Goal: Information Seeking & Learning: Learn about a topic

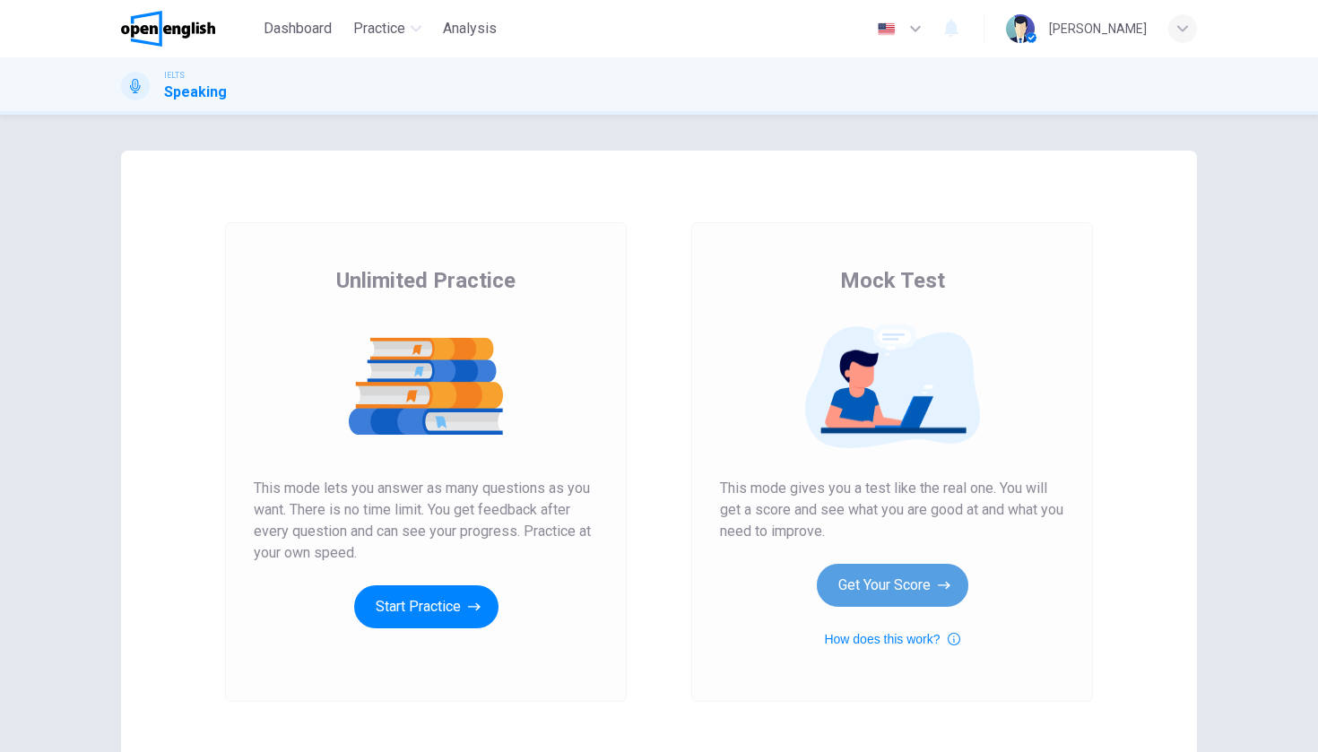
click at [898, 587] on button "Get Your Score" at bounding box center [893, 585] width 152 height 43
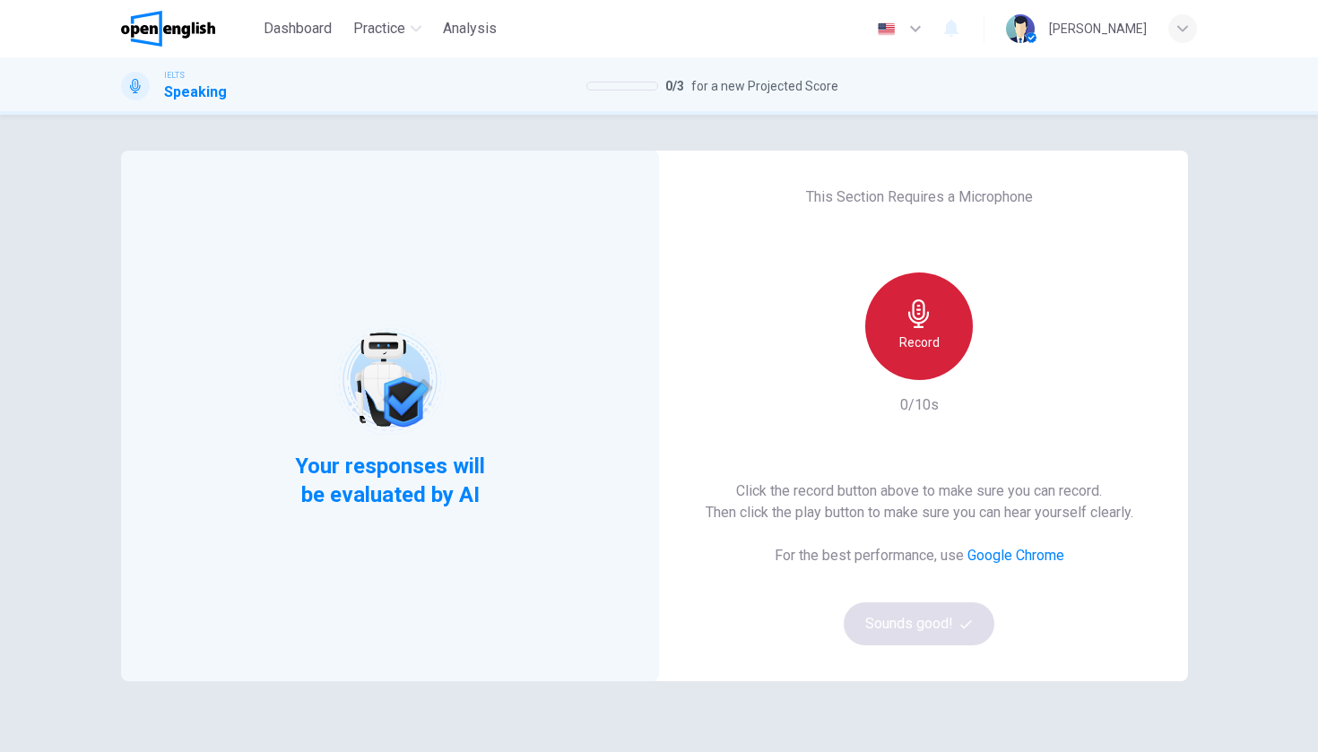
click at [937, 343] on h6 "Record" at bounding box center [919, 343] width 40 height 22
click at [912, 326] on icon "button" at bounding box center [919, 313] width 29 height 29
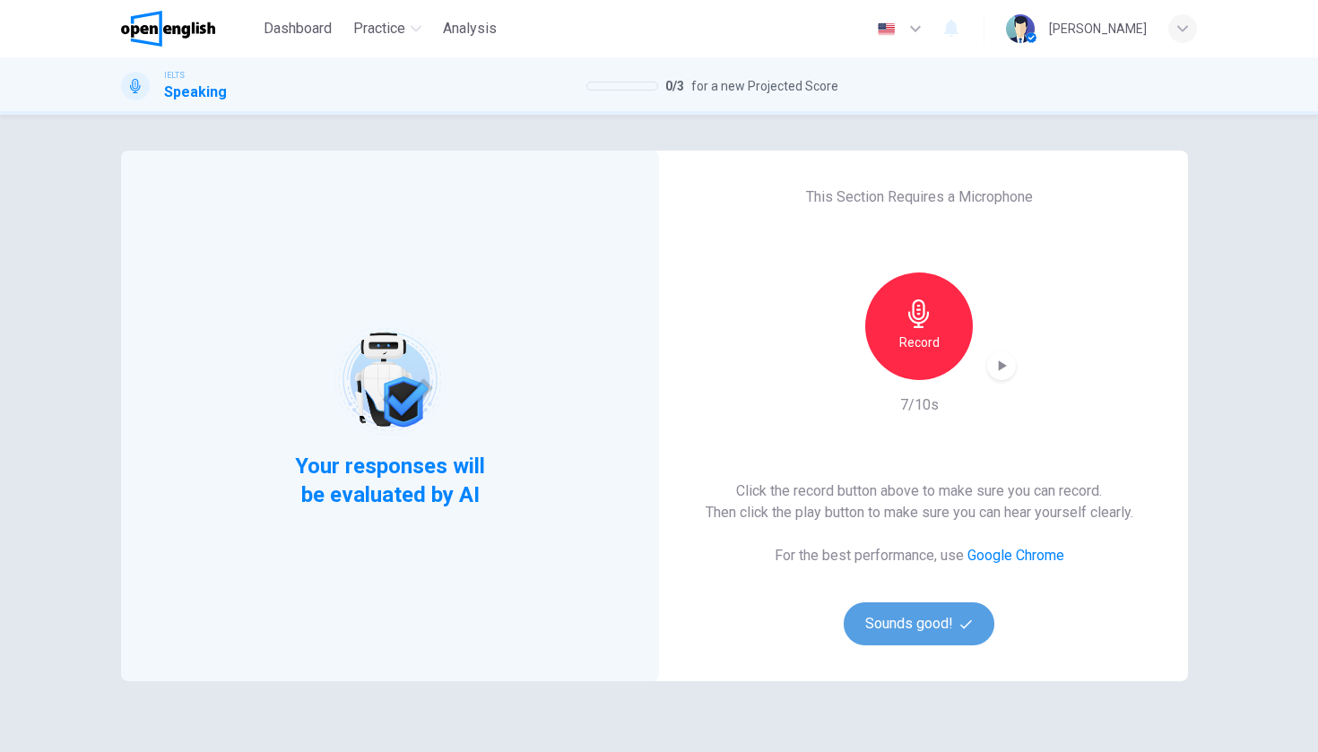
click at [913, 627] on button "Sounds good!" at bounding box center [919, 624] width 151 height 43
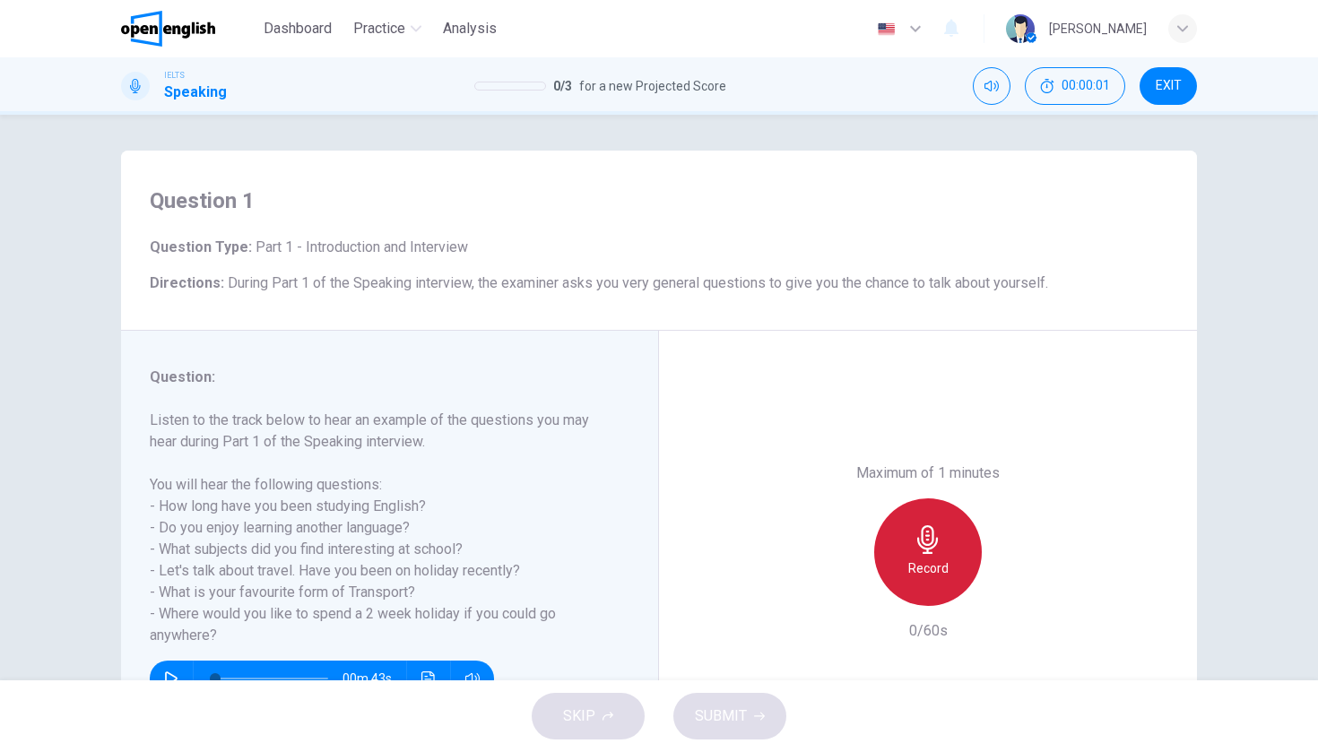
click at [913, 499] on div "Record" at bounding box center [928, 553] width 108 height 108
click at [913, 499] on div "Stop" at bounding box center [928, 553] width 108 height 108
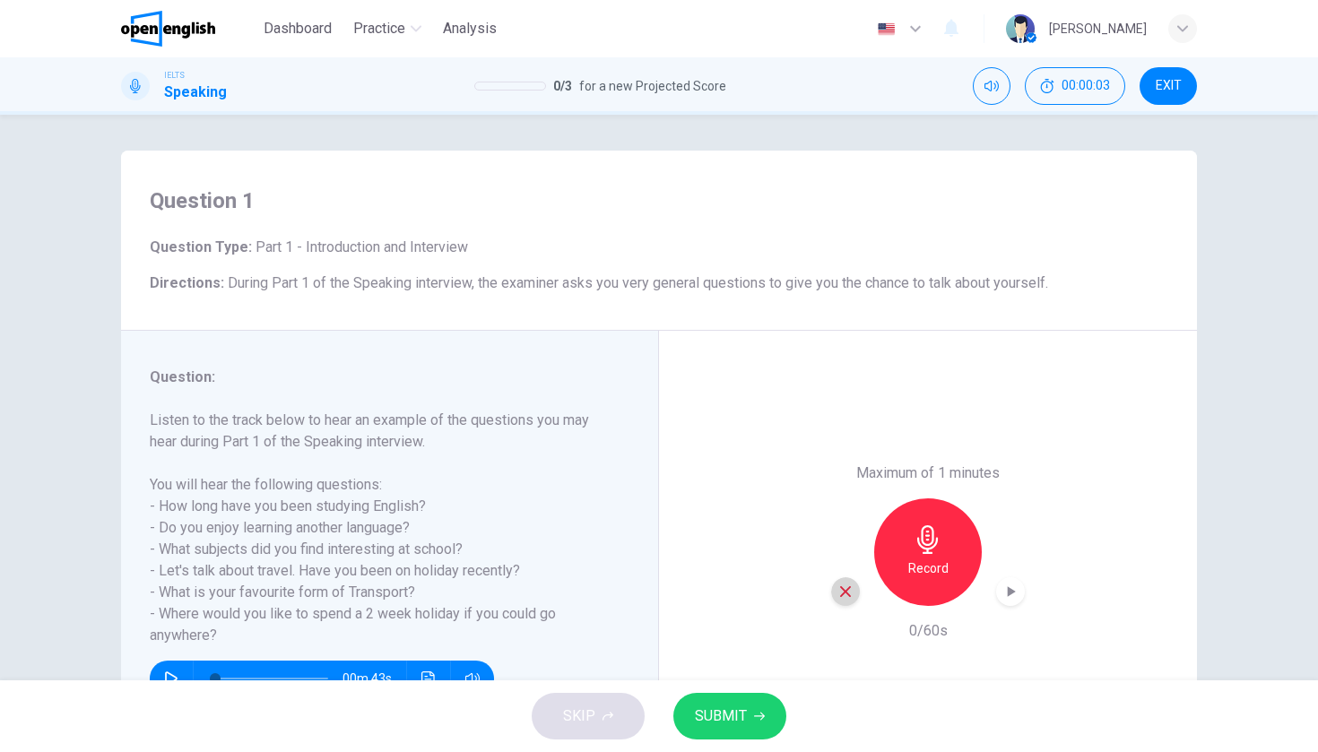
click at [849, 584] on icon "button" at bounding box center [845, 592] width 16 height 16
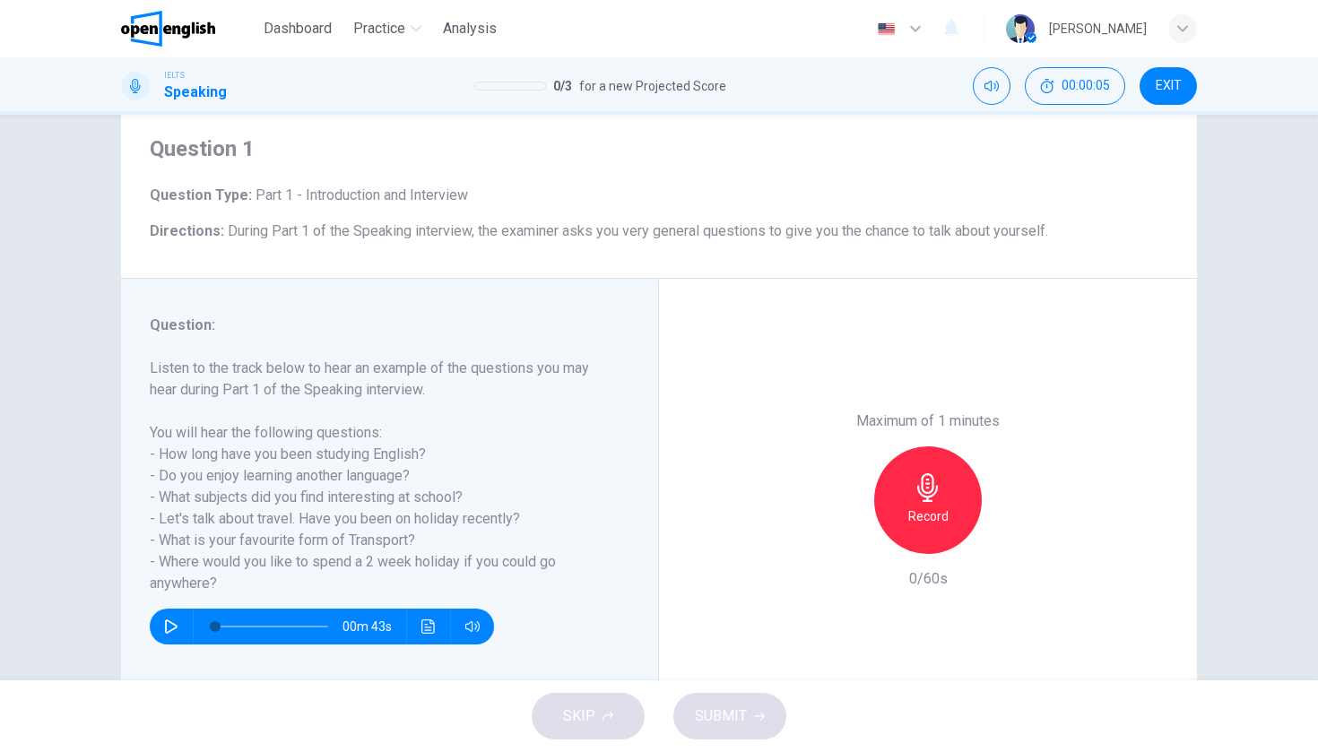
scroll to position [81, 0]
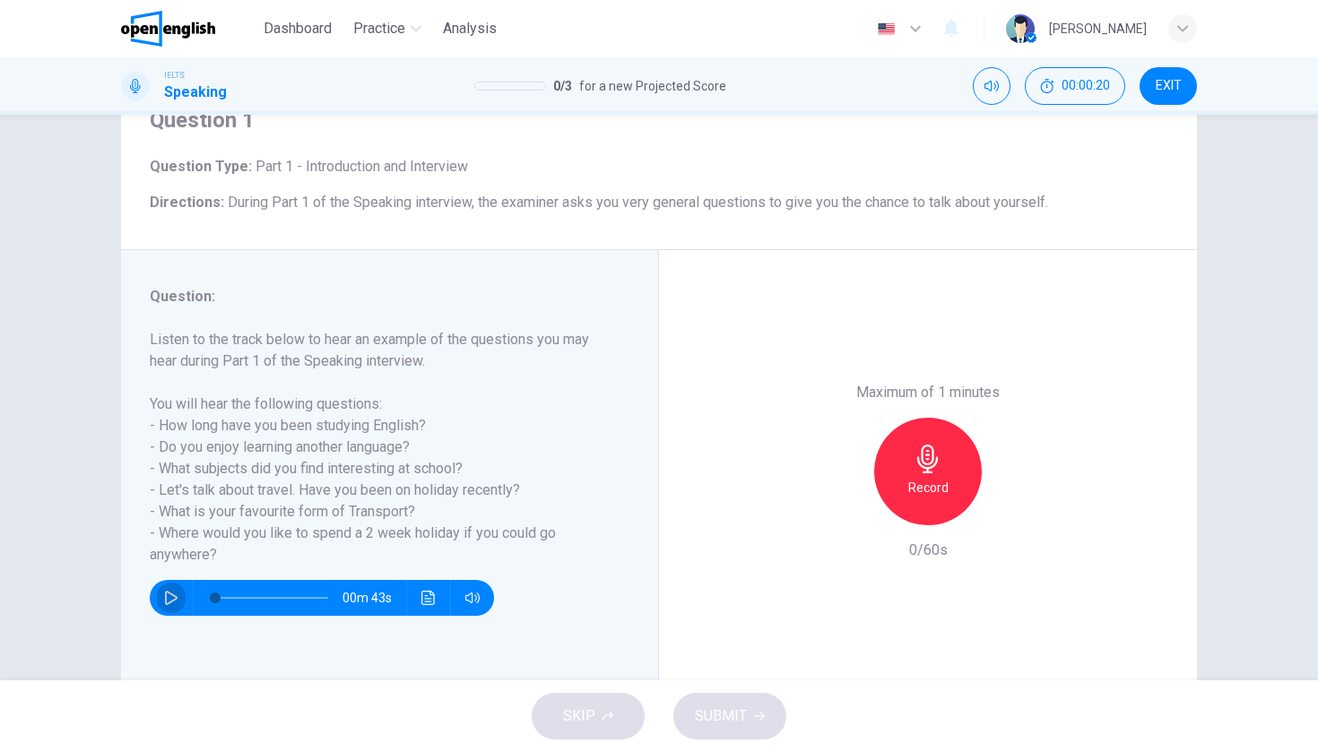
click at [169, 592] on icon "button" at bounding box center [171, 598] width 13 height 14
click at [170, 592] on icon "button" at bounding box center [171, 598] width 14 height 14
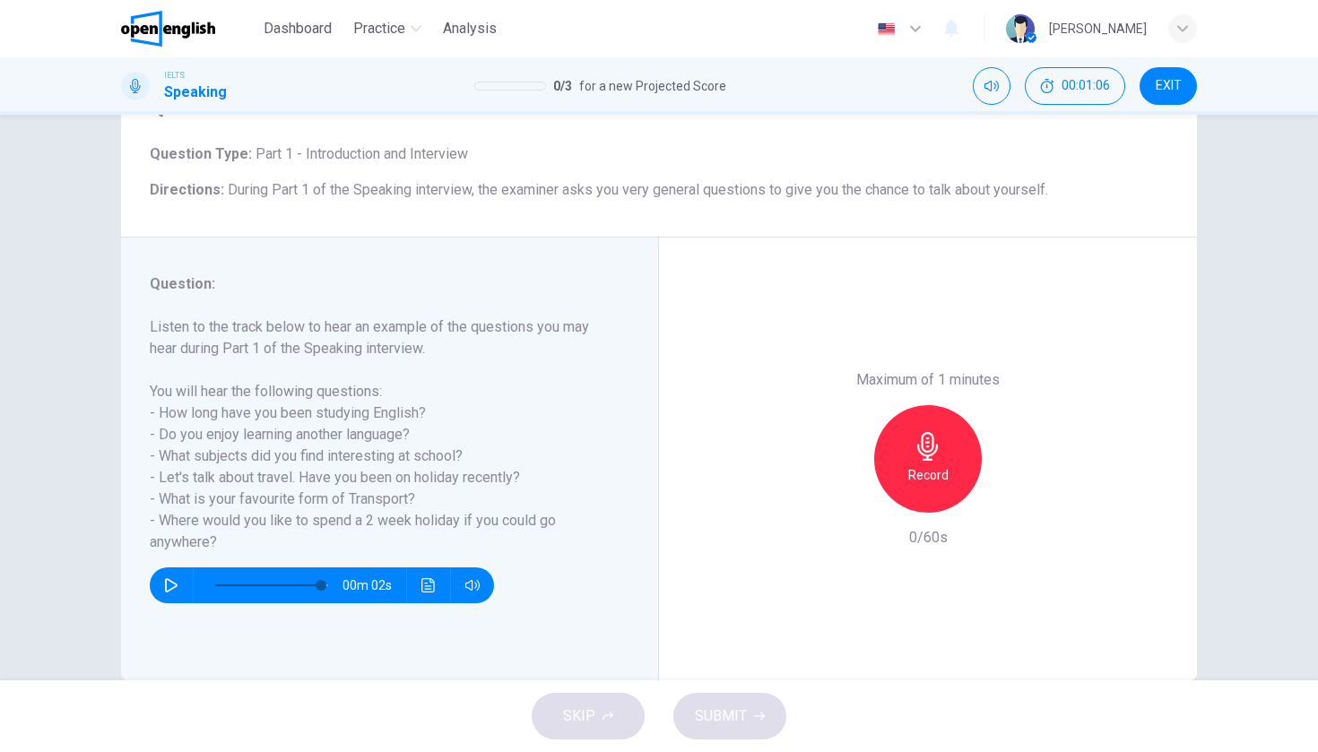
scroll to position [96, 0]
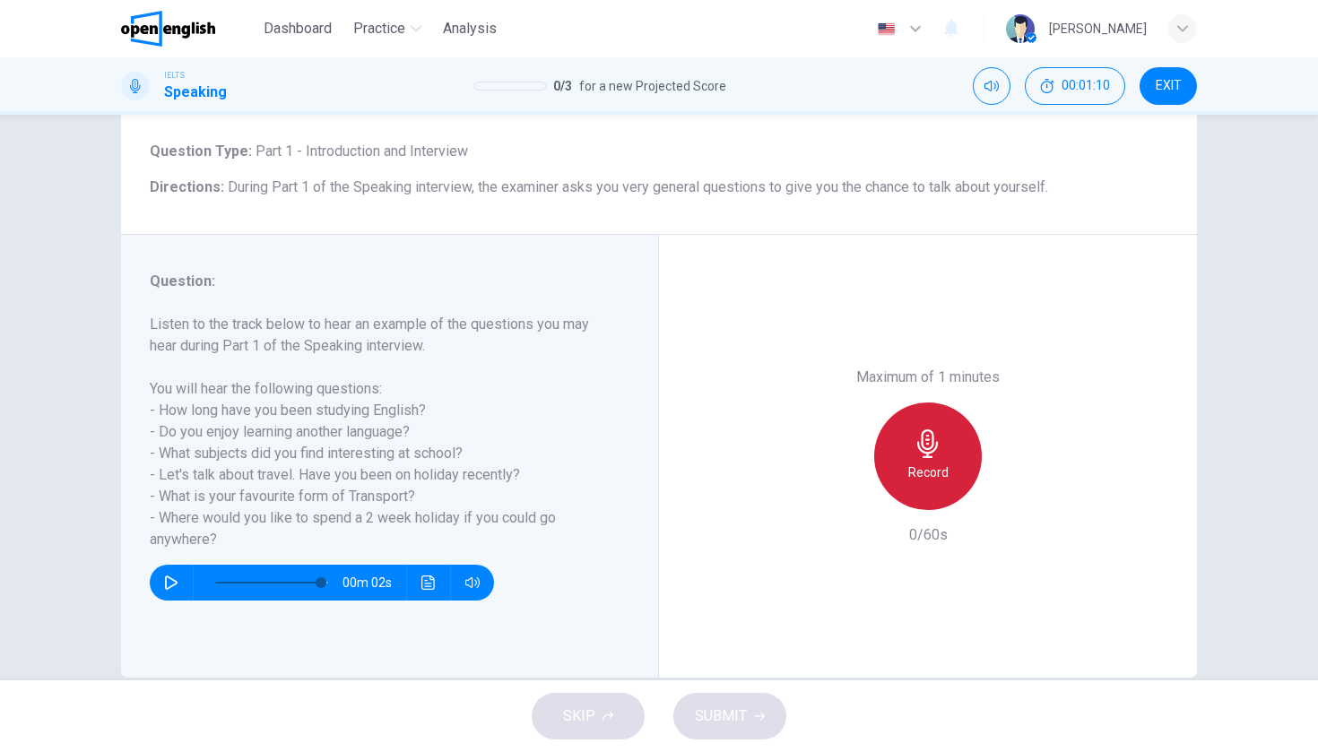
click at [917, 429] on icon "button" at bounding box center [928, 443] width 29 height 29
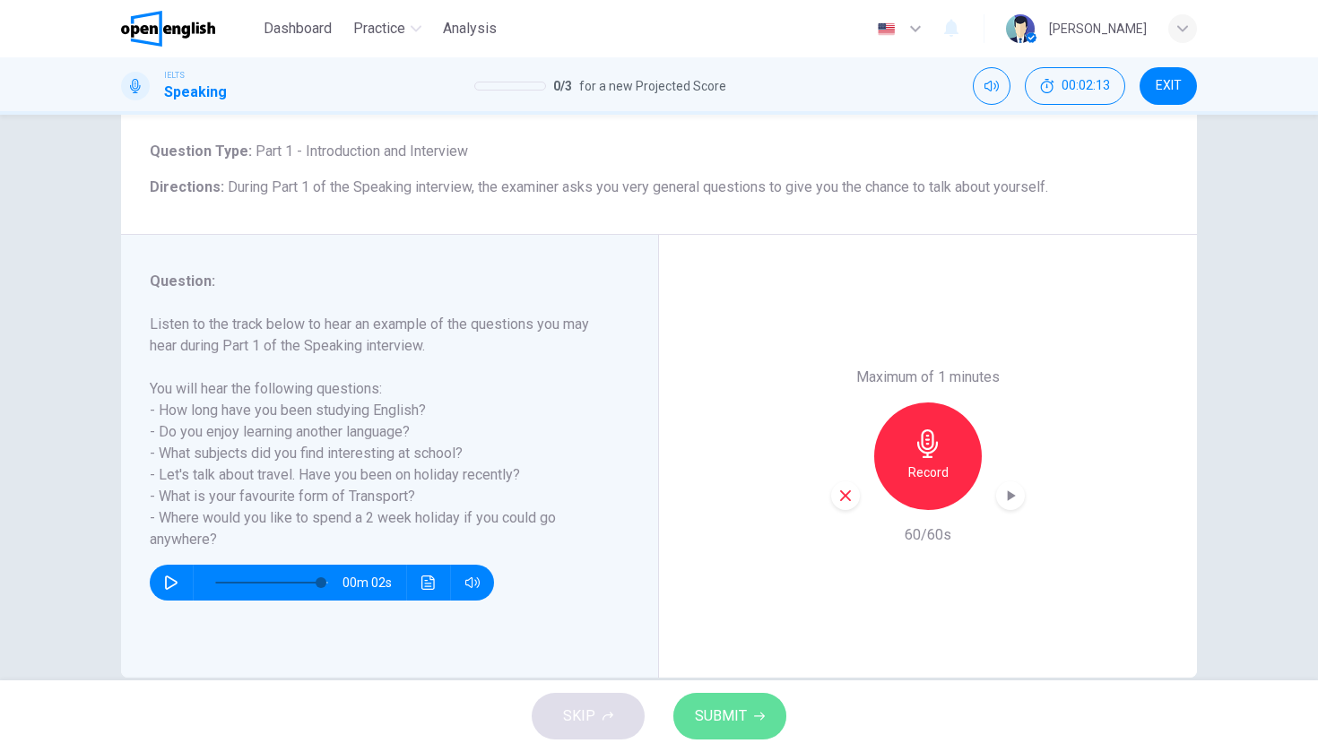
click at [732, 719] on span "SUBMIT" at bounding box center [721, 716] width 52 height 25
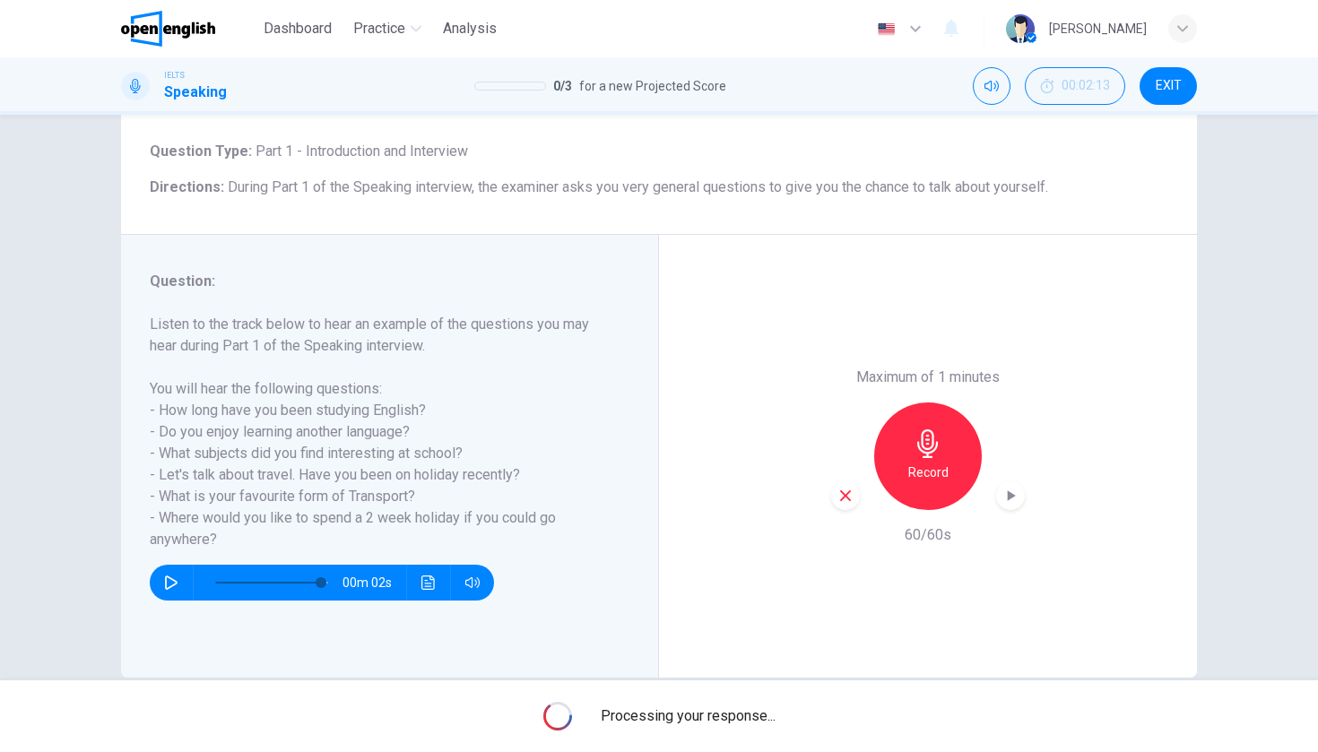
type input "*"
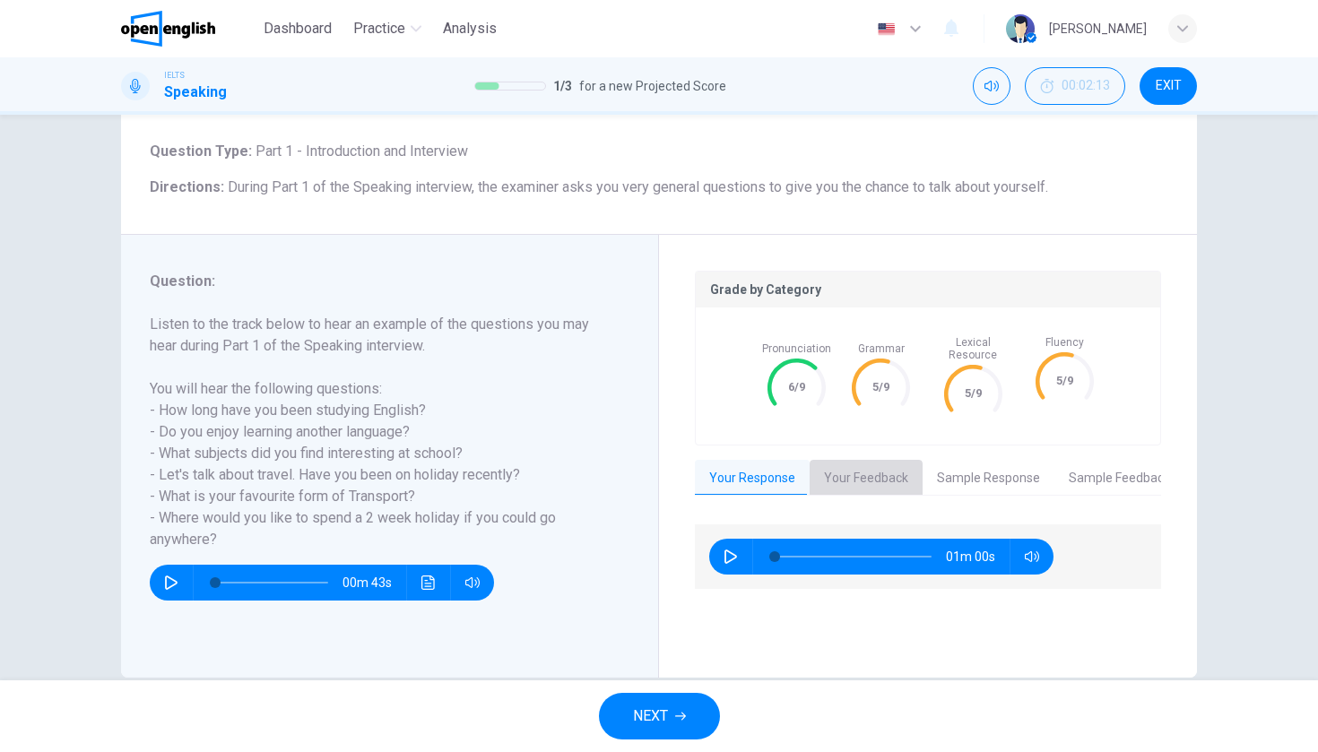
click at [867, 481] on button "Your Feedback" at bounding box center [866, 479] width 113 height 38
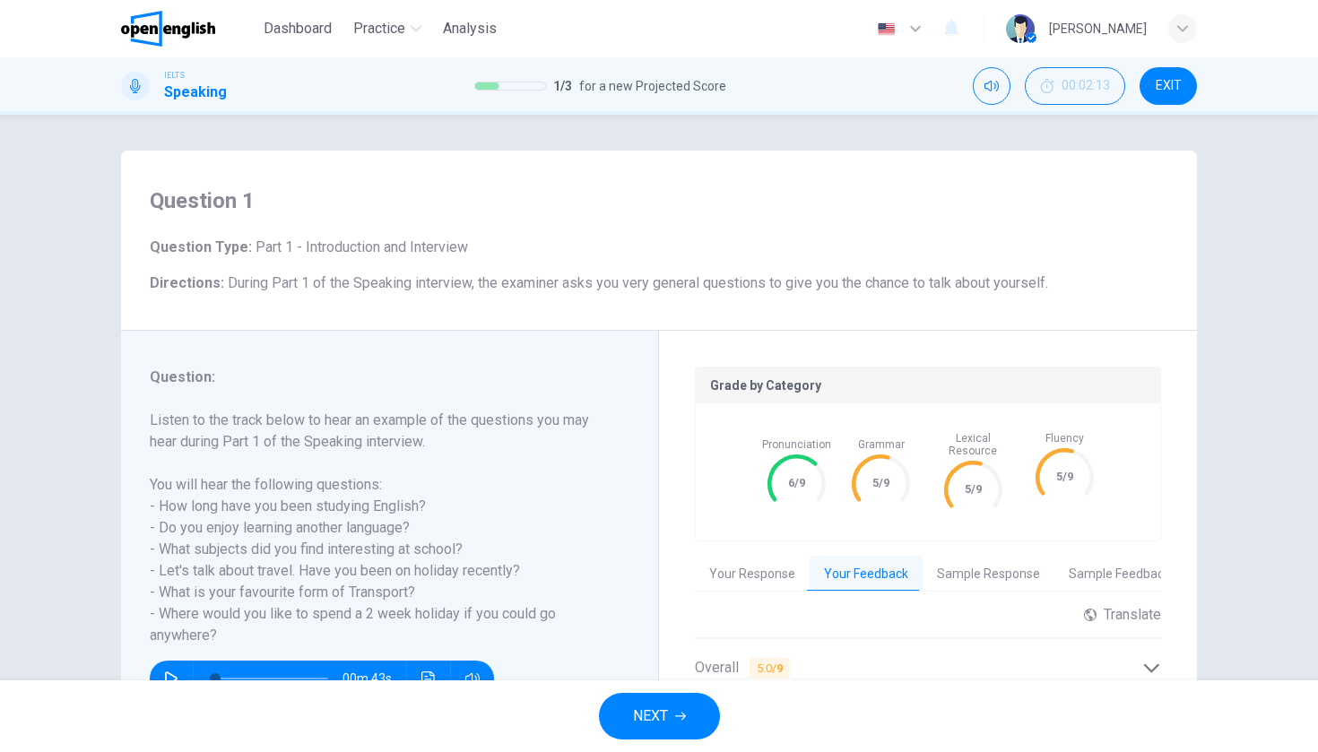
scroll to position [0, 0]
click at [1000, 565] on button "Sample Response" at bounding box center [989, 575] width 132 height 38
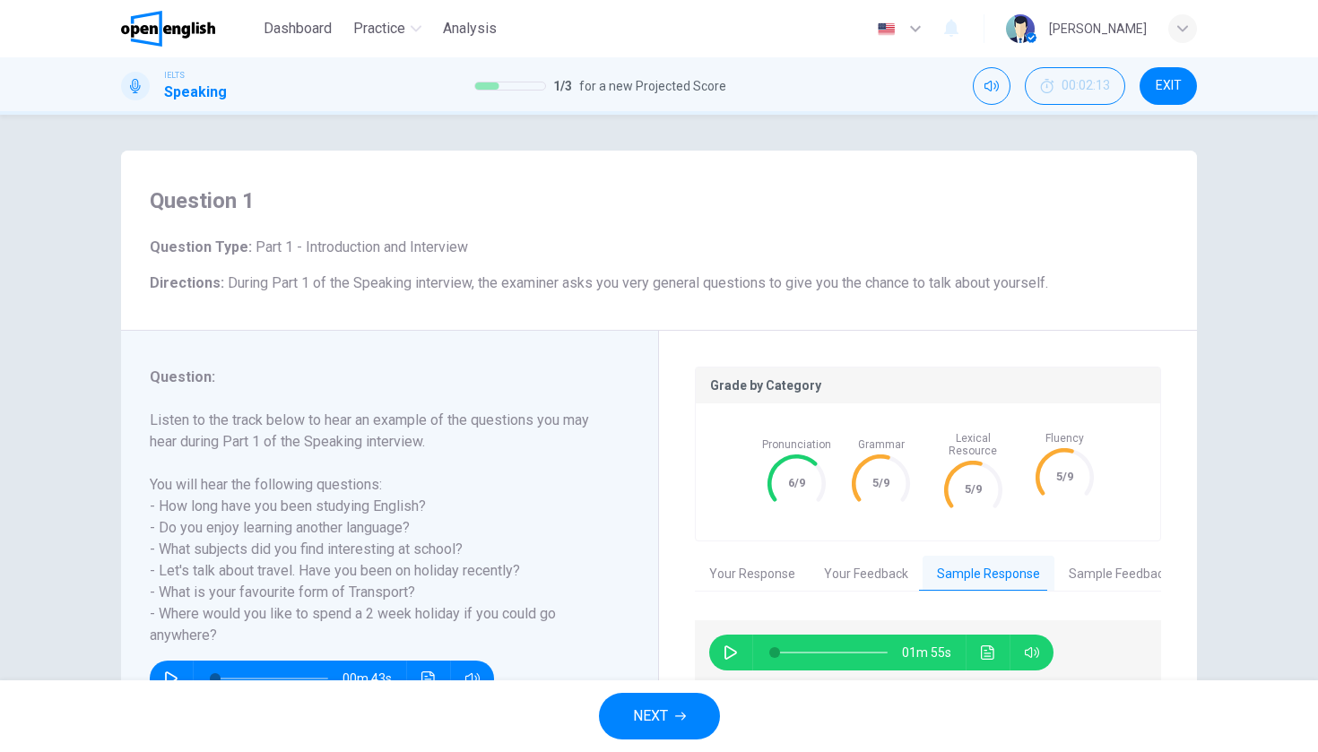
click at [1091, 568] on button "Sample Feedback" at bounding box center [1119, 575] width 130 height 38
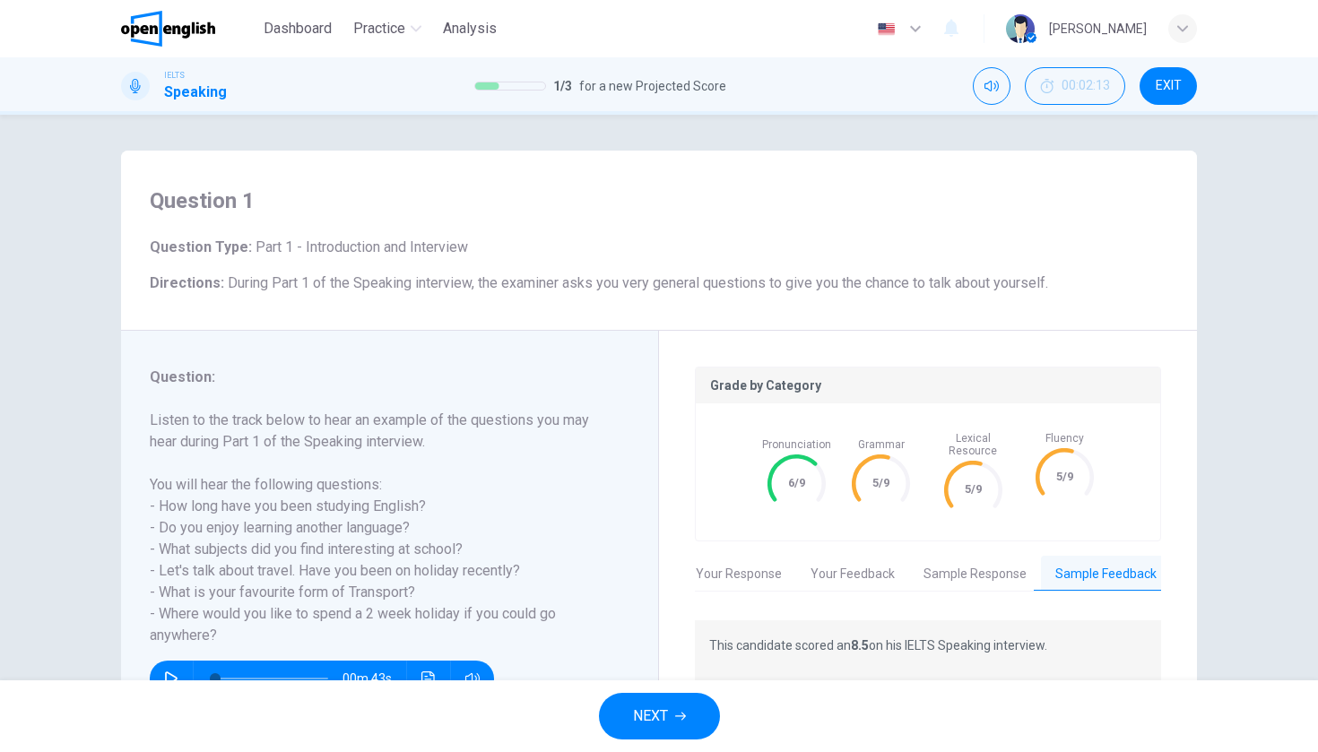
scroll to position [0, 14]
click at [987, 566] on button "Sample Response" at bounding box center [974, 575] width 132 height 38
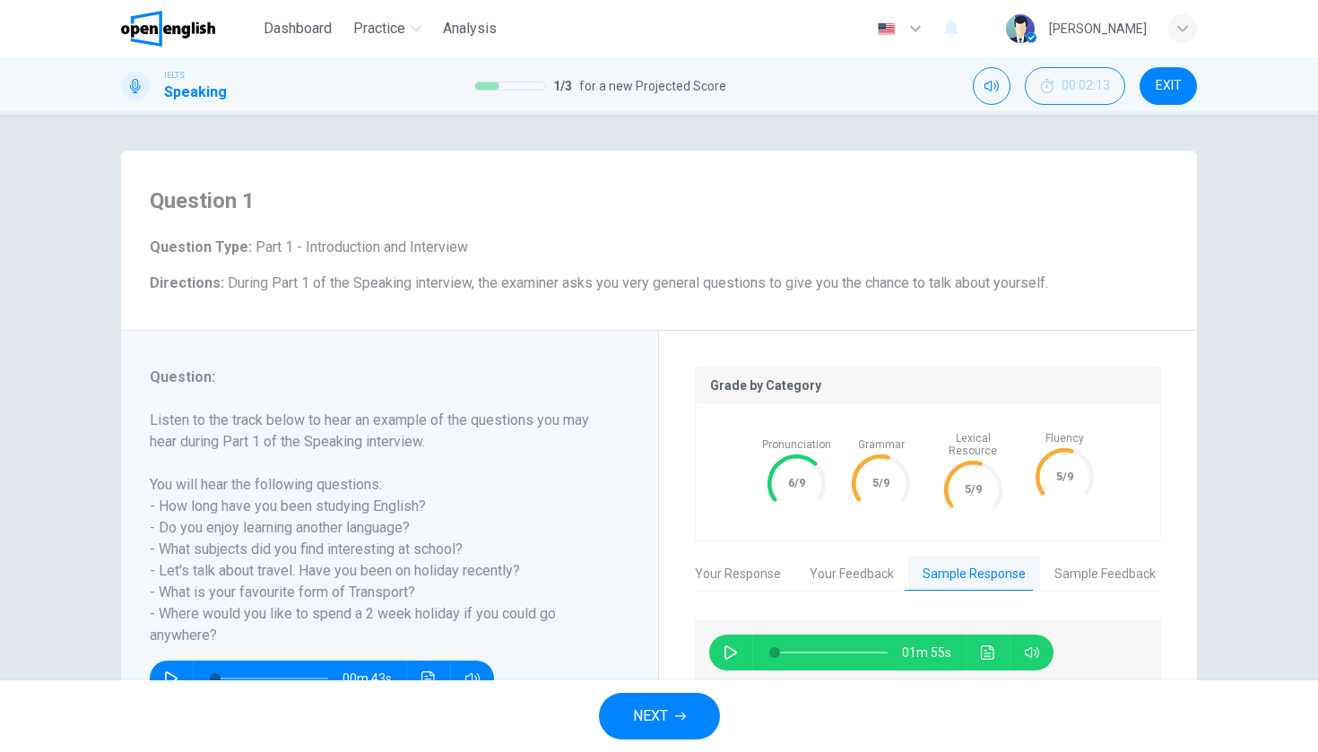
click at [1067, 560] on button "Sample Feedback" at bounding box center [1105, 575] width 130 height 38
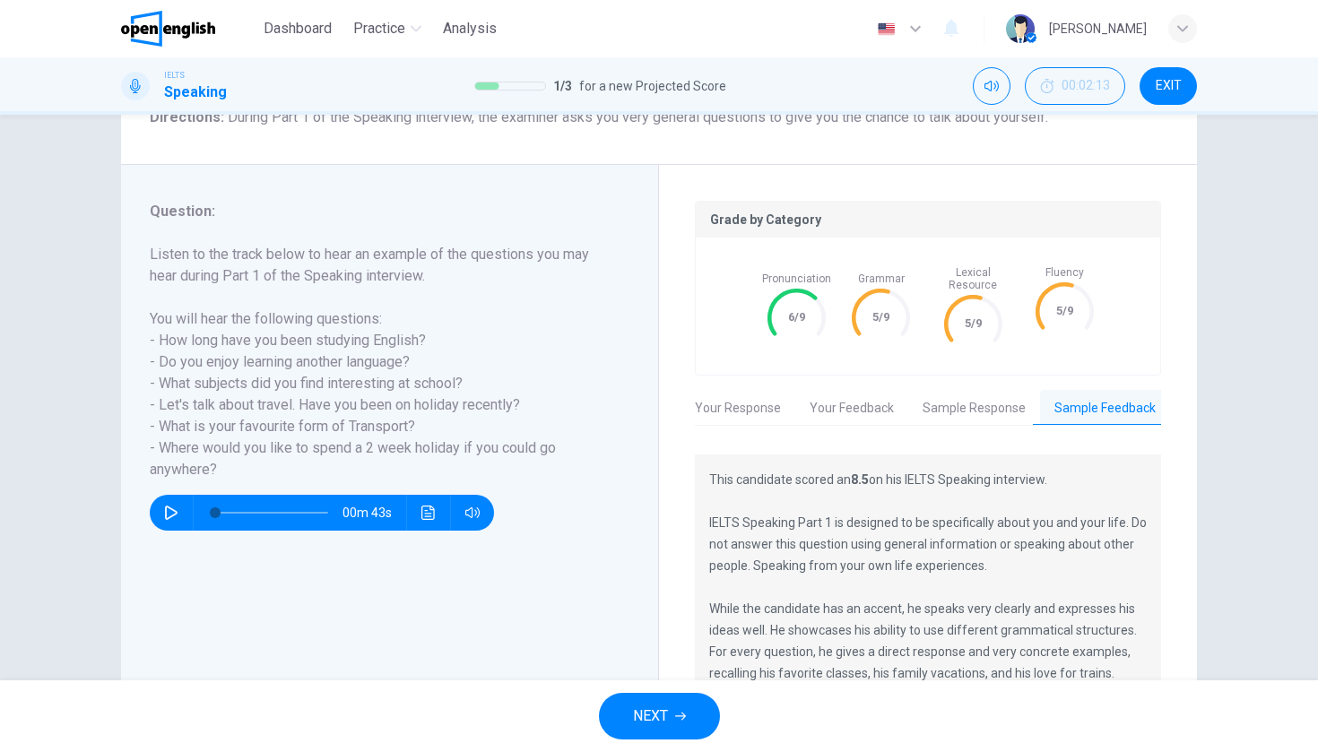
scroll to position [162, 0]
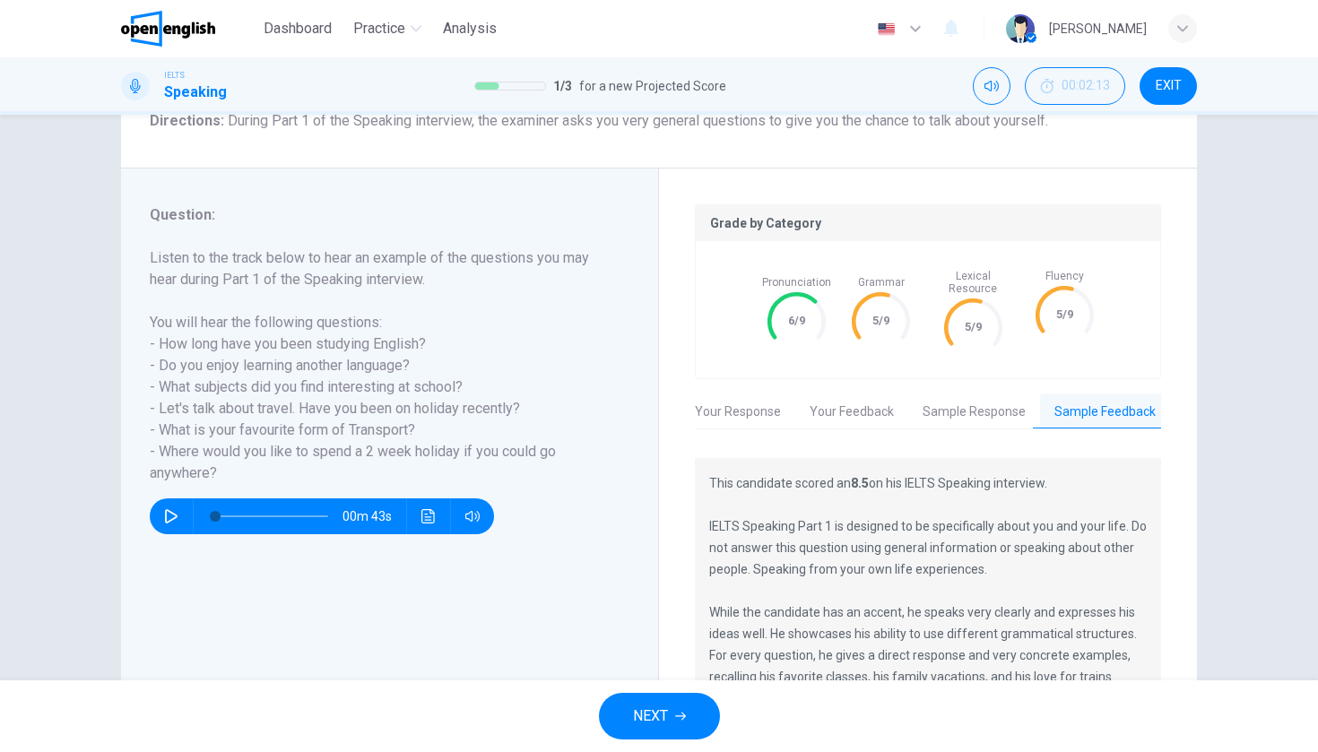
click at [863, 409] on button "Your Feedback" at bounding box center [851, 413] width 113 height 38
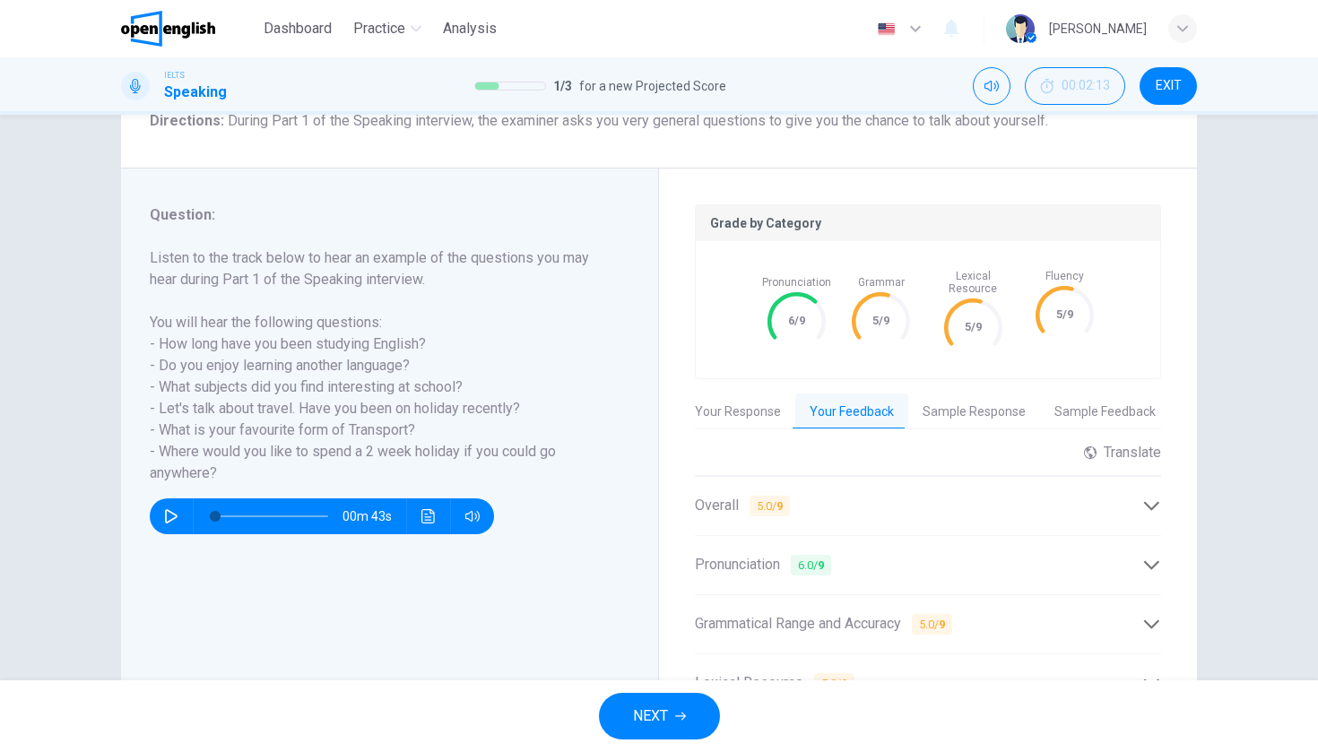
click at [743, 394] on button "Your Response" at bounding box center [738, 413] width 115 height 38
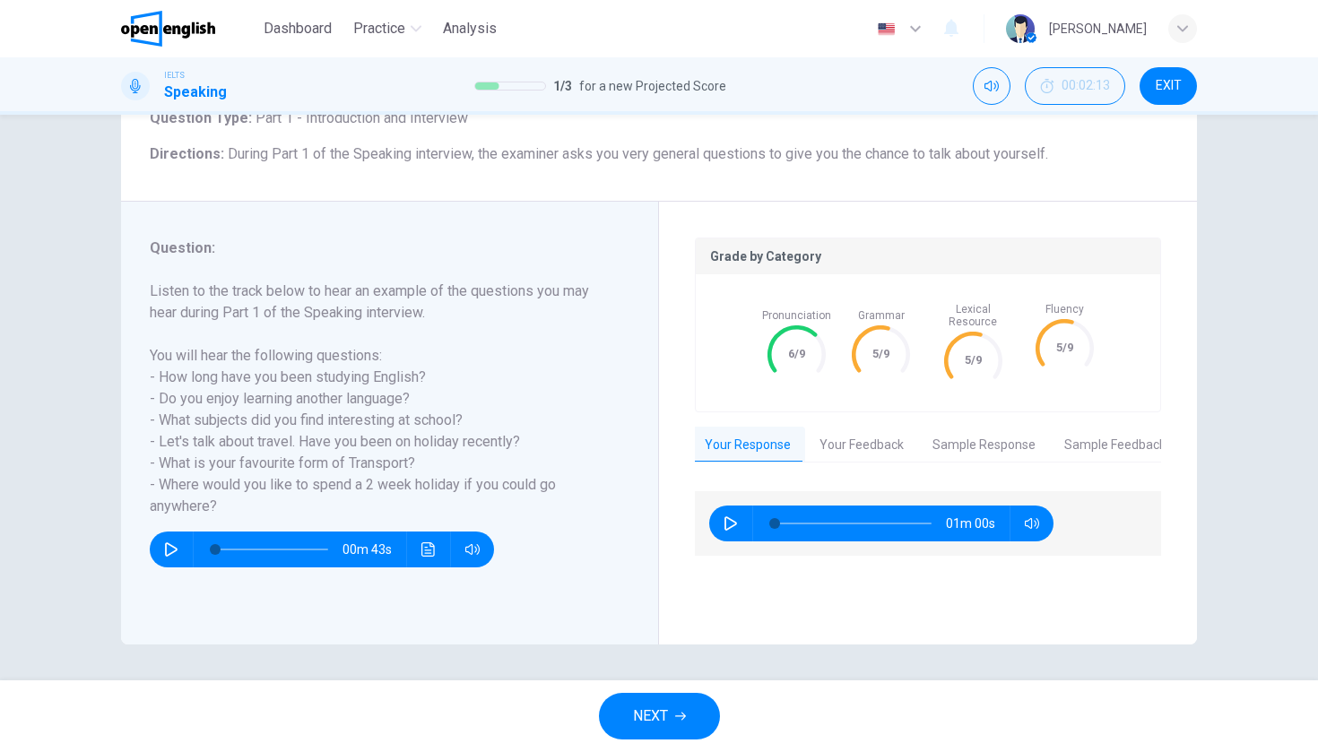
scroll to position [0, 0]
click at [652, 706] on span "NEXT" at bounding box center [650, 716] width 35 height 25
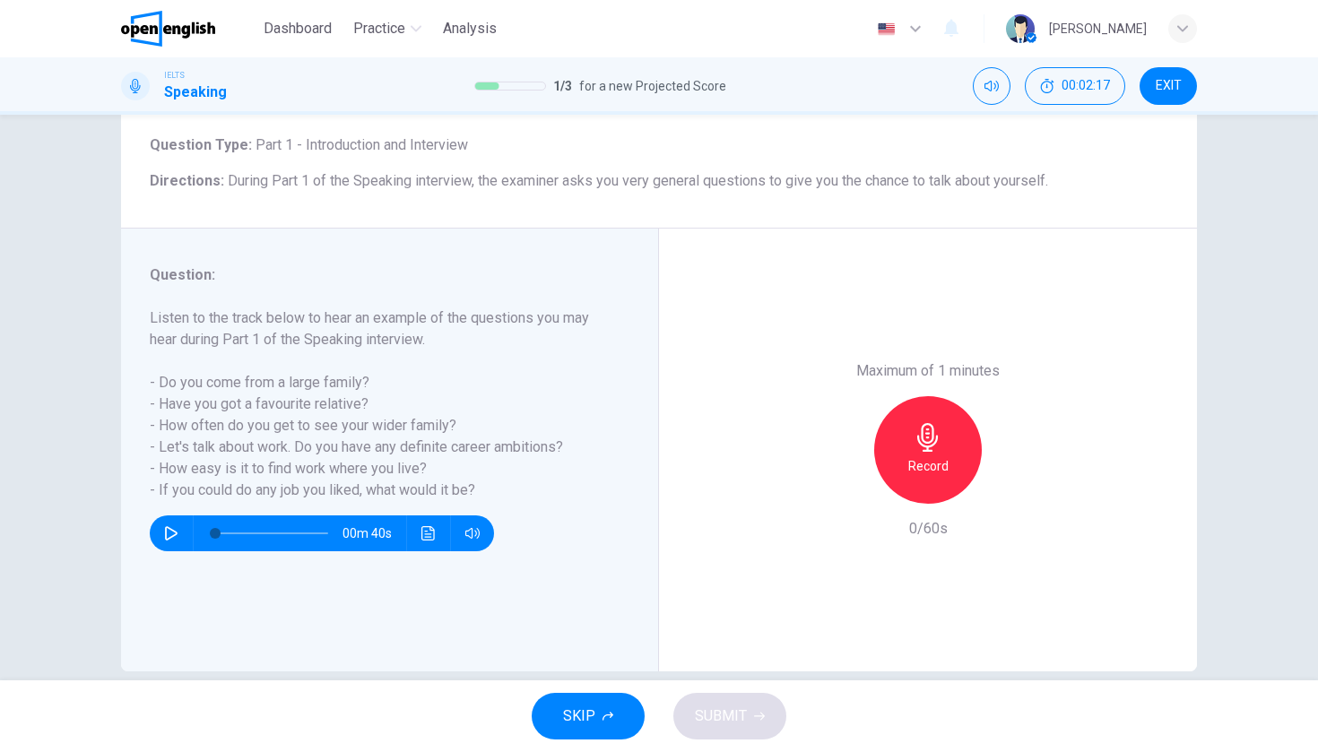
scroll to position [105, 0]
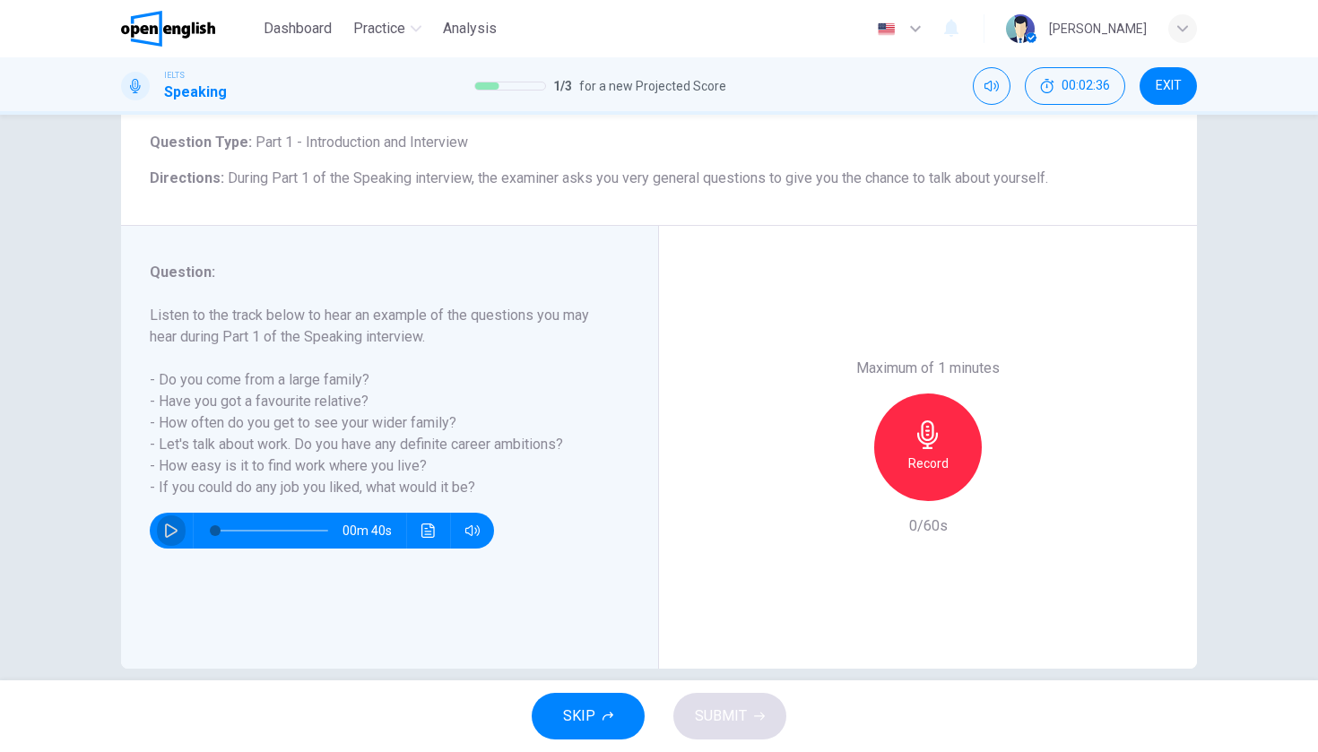
click at [169, 517] on button "button" at bounding box center [171, 531] width 29 height 36
click at [173, 517] on button "button" at bounding box center [171, 531] width 29 height 36
click at [897, 394] on div "Record" at bounding box center [928, 448] width 108 height 108
click at [720, 708] on span "SUBMIT" at bounding box center [721, 716] width 52 height 25
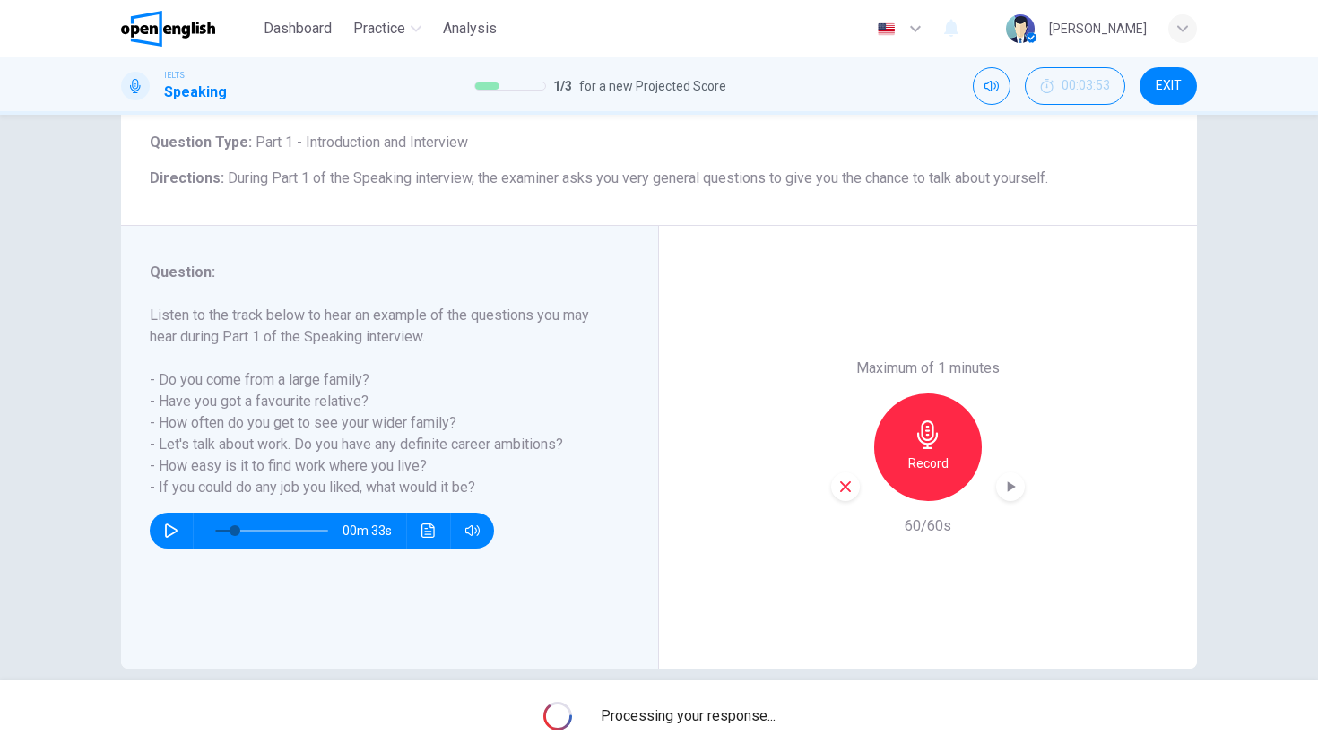
type input "*"
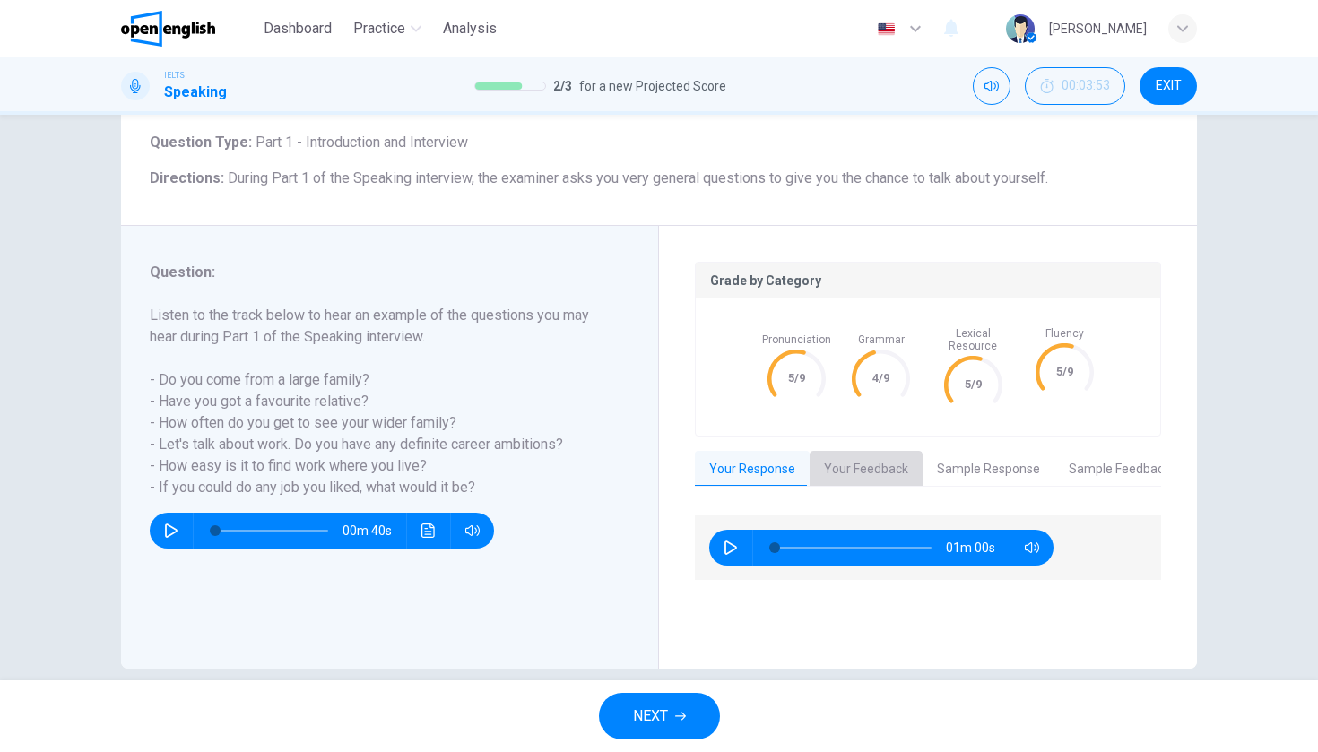
click at [889, 457] on button "Your Feedback" at bounding box center [866, 470] width 113 height 38
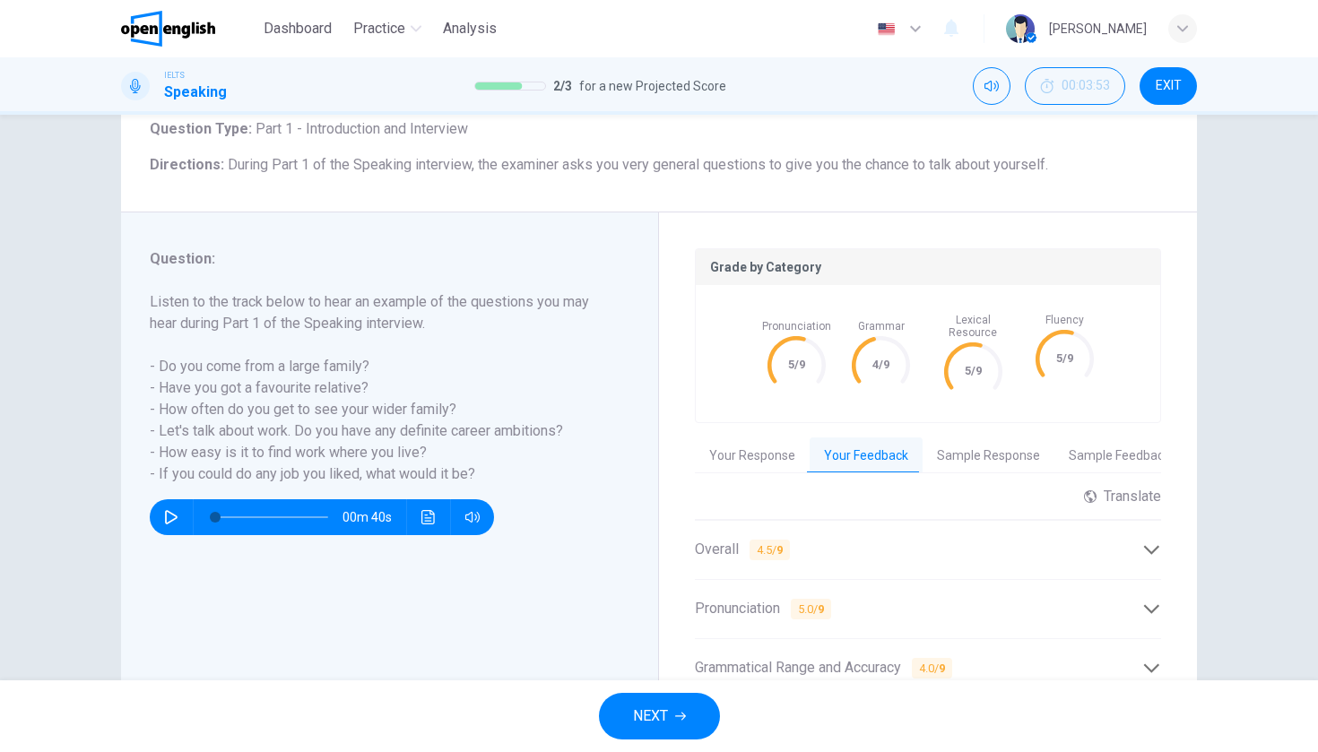
scroll to position [208, 0]
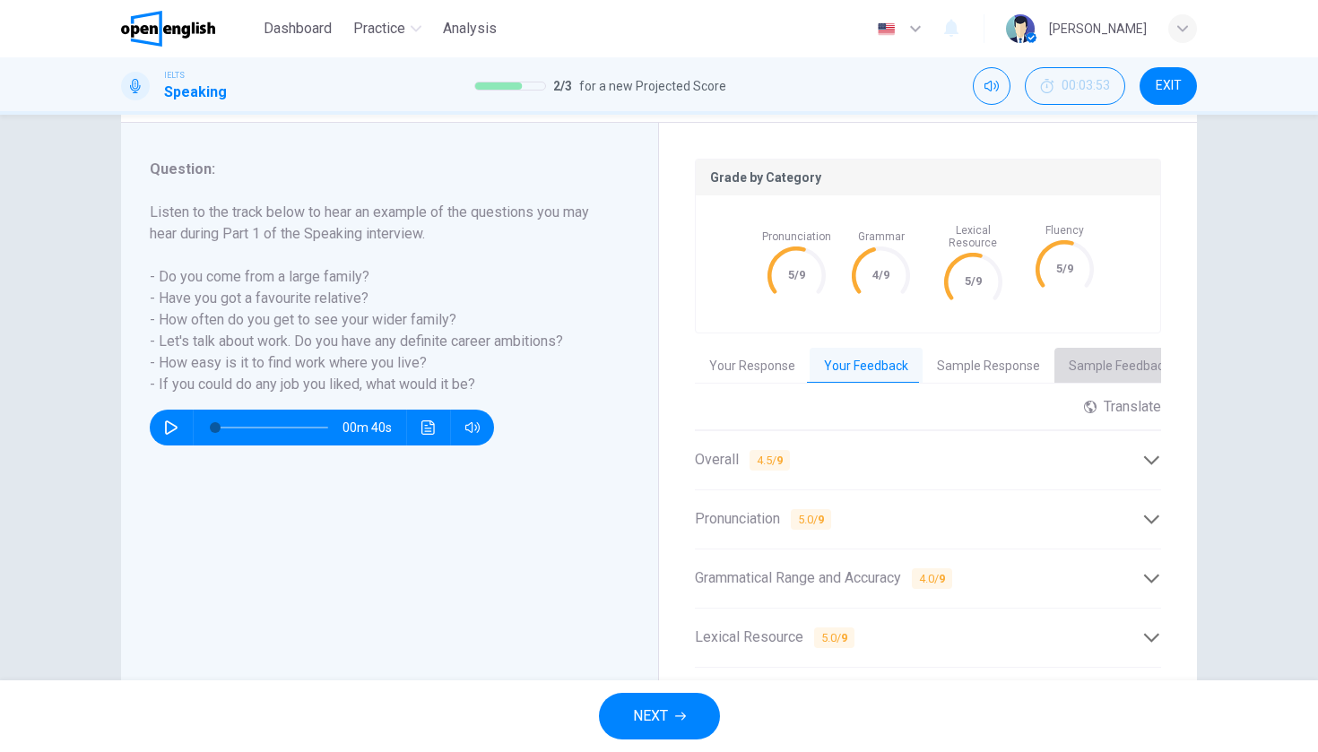
click at [1102, 365] on button "Sample Feedback" at bounding box center [1119, 367] width 130 height 38
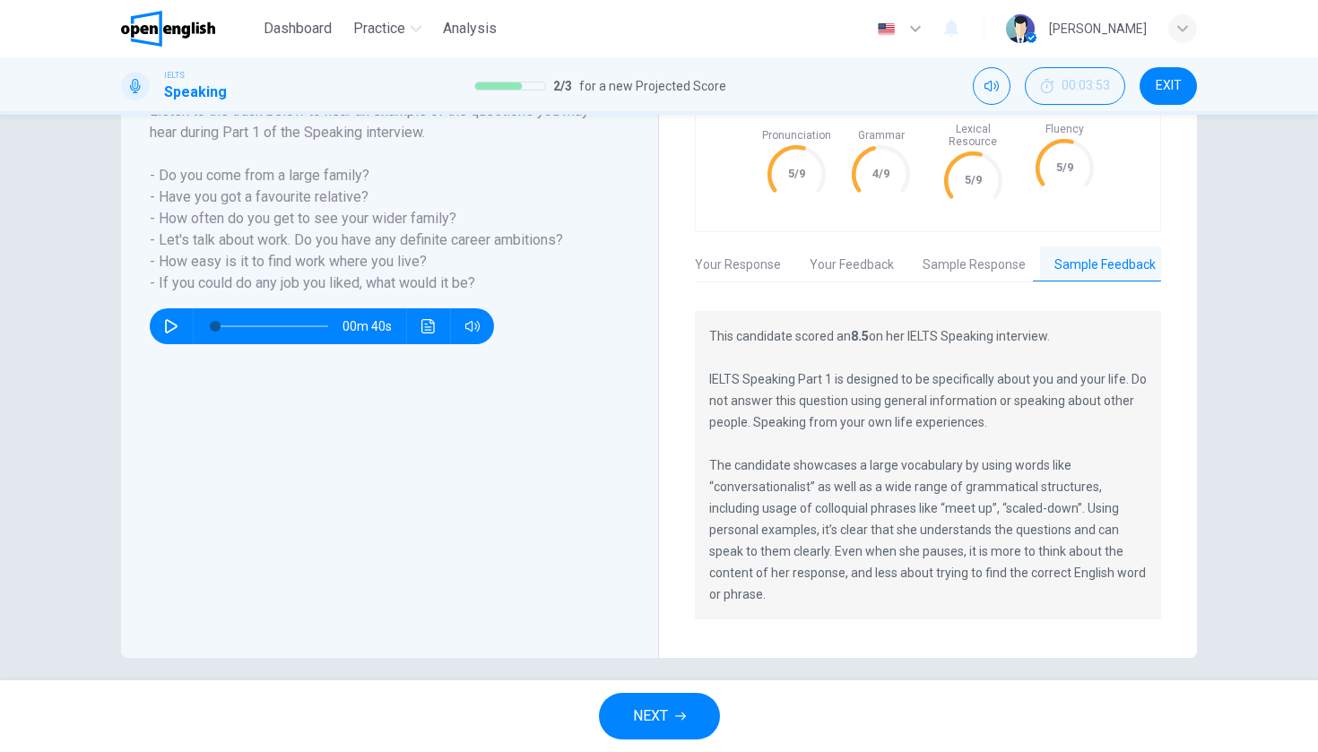
scroll to position [0, 0]
click at [863, 247] on button "Your Feedback" at bounding box center [851, 266] width 113 height 38
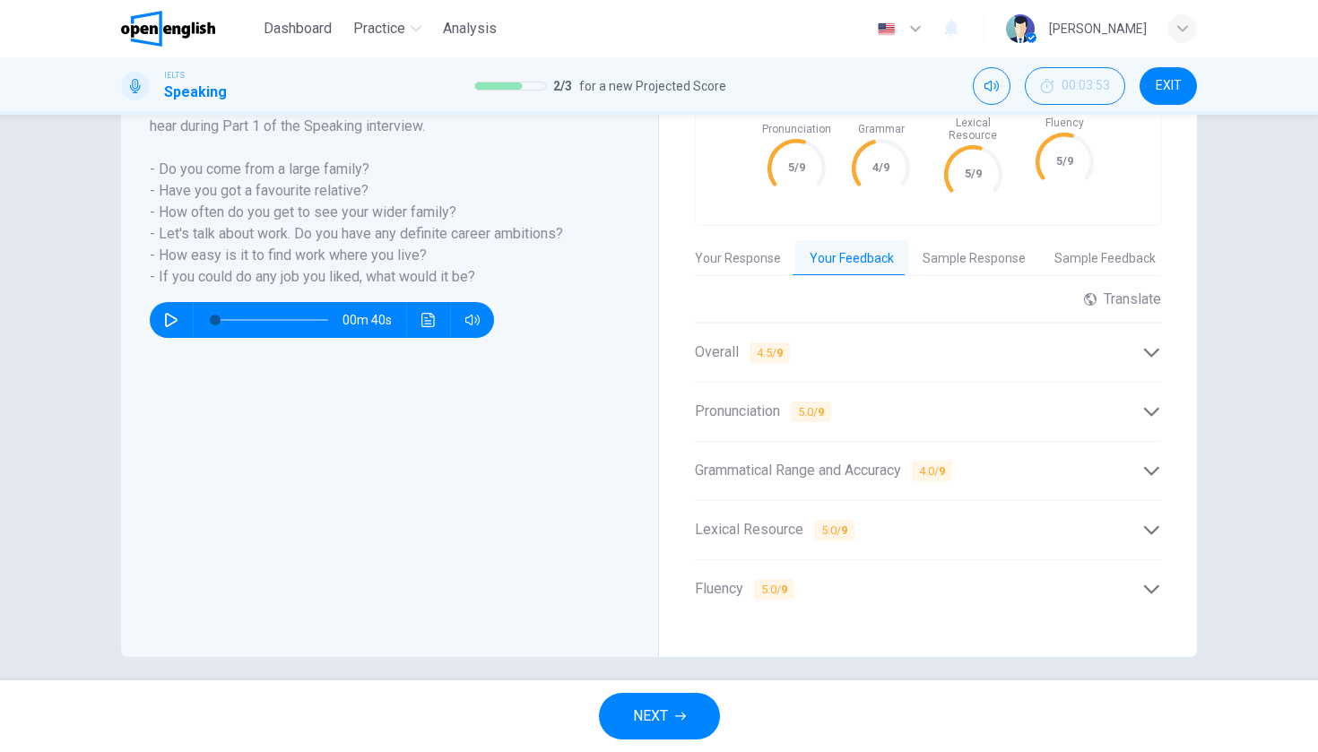
scroll to position [315, 0]
click at [994, 343] on div "Overall 4.5 / 9" at bounding box center [918, 354] width 447 height 22
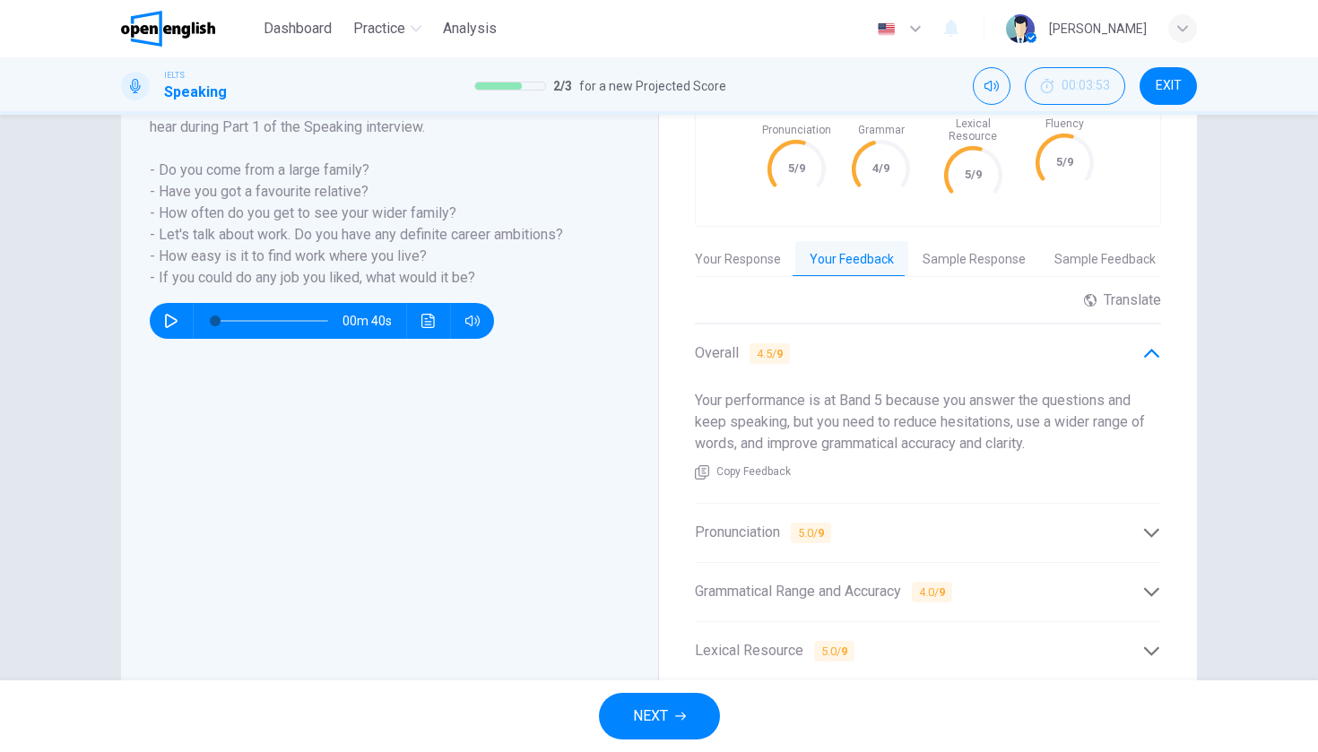
click at [994, 343] on div "Overall 4.5 / 9" at bounding box center [918, 354] width 447 height 22
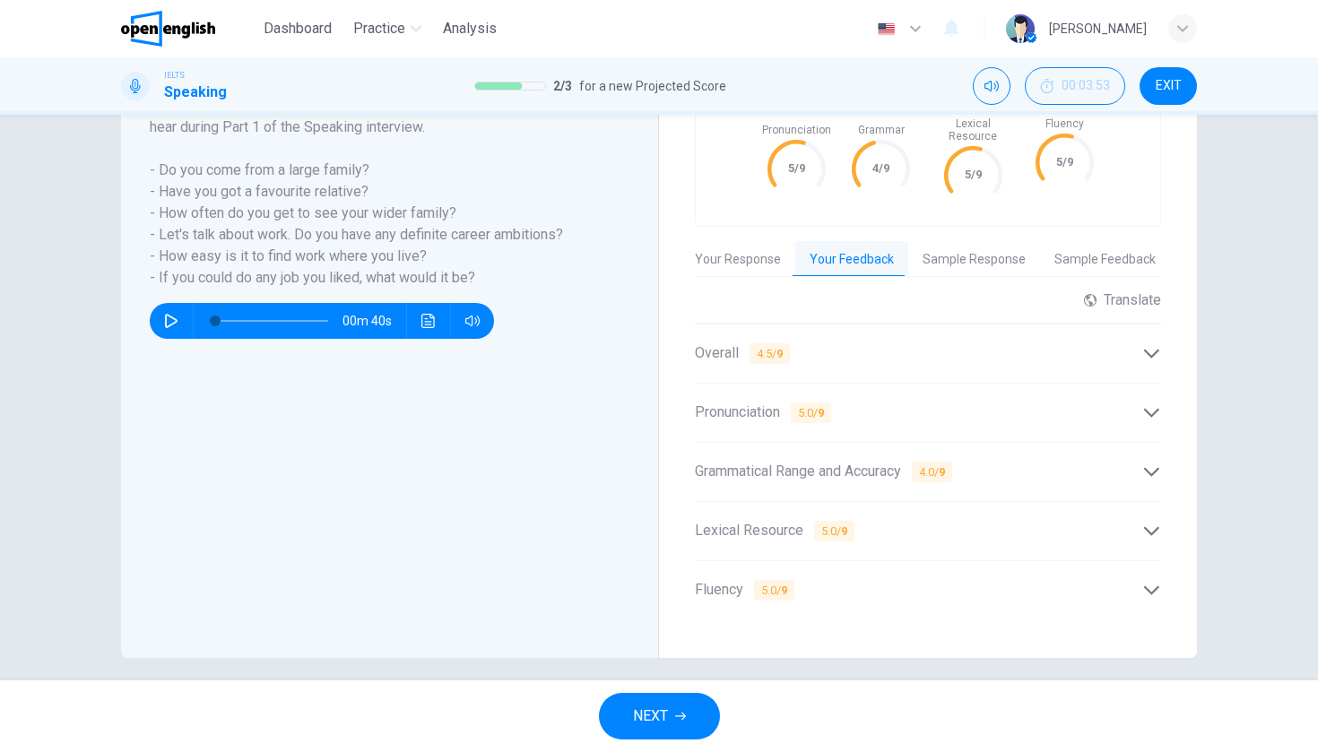
click at [925, 403] on div "Pronunciation 5.0 / 9" at bounding box center [918, 413] width 447 height 22
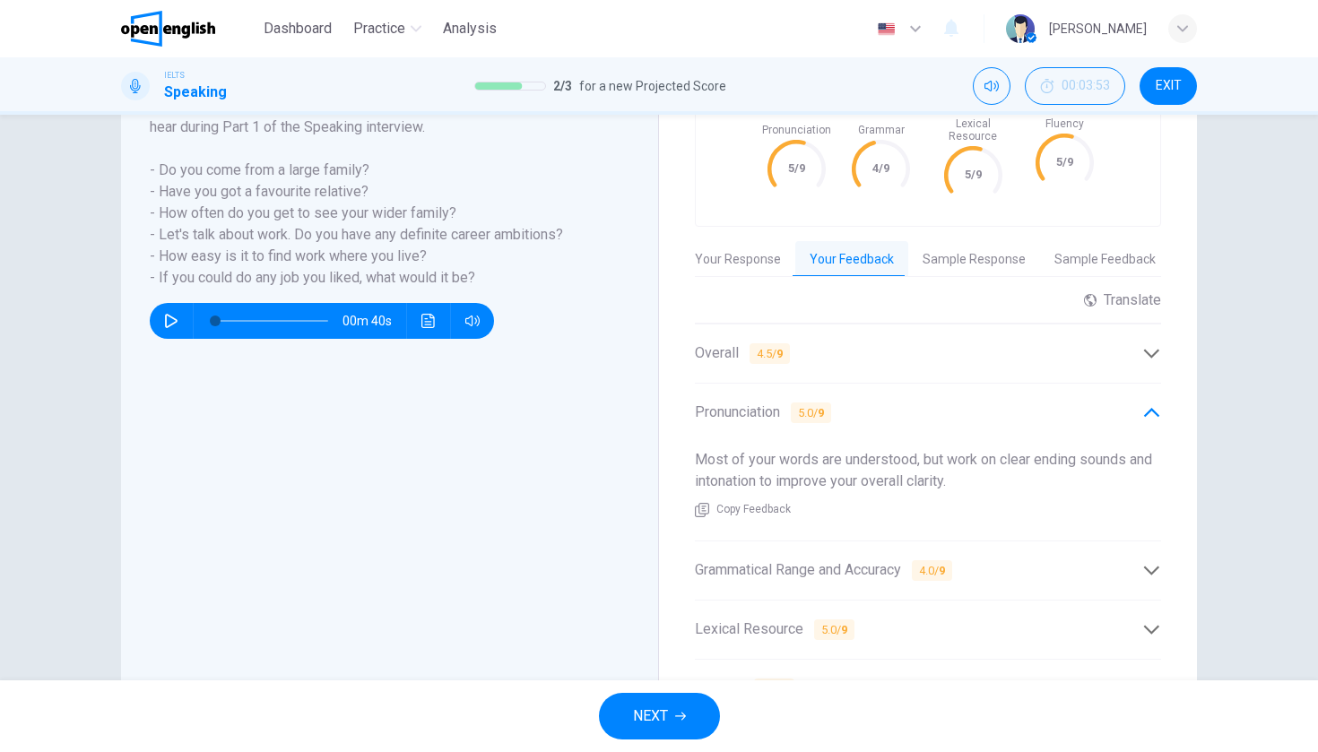
click at [925, 391] on div "Pronunciation 5.0 / 9" at bounding box center [928, 413] width 466 height 44
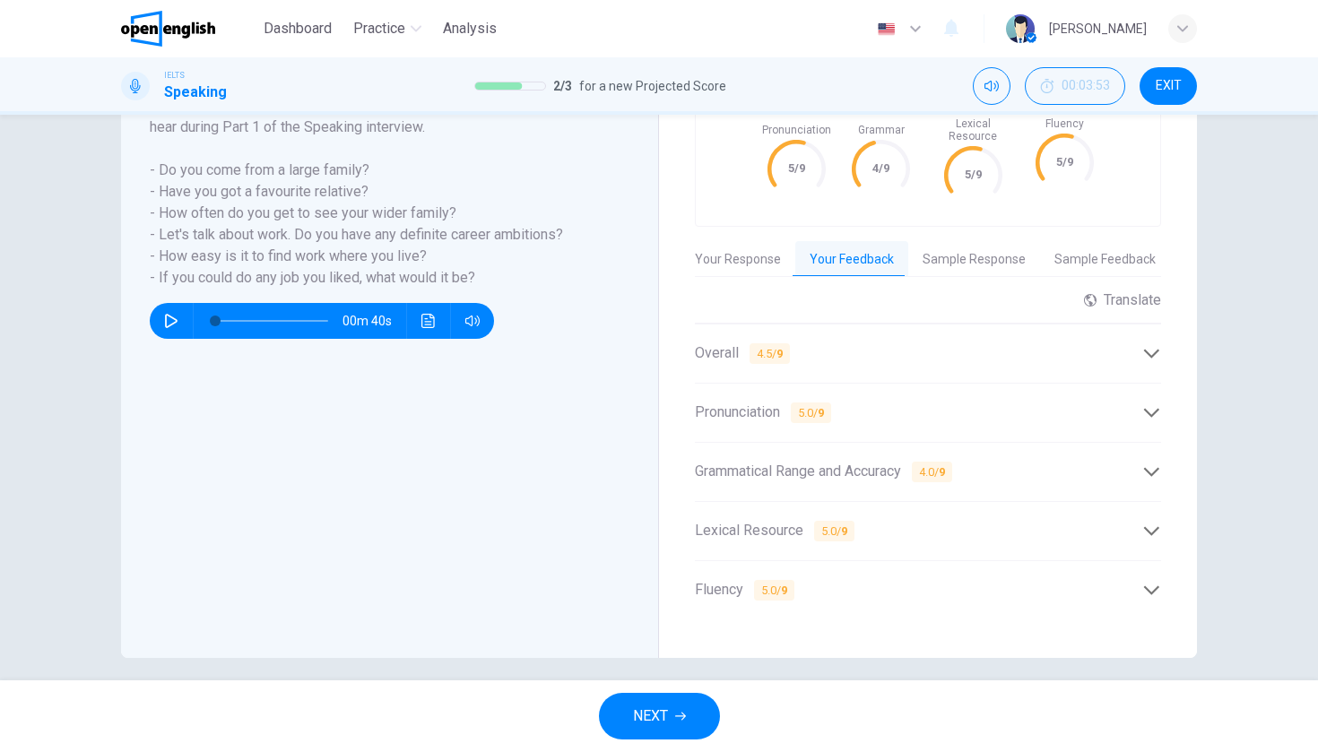
click at [899, 461] on span "Grammatical Range and Accuracy 4.0 / 9" at bounding box center [823, 472] width 257 height 22
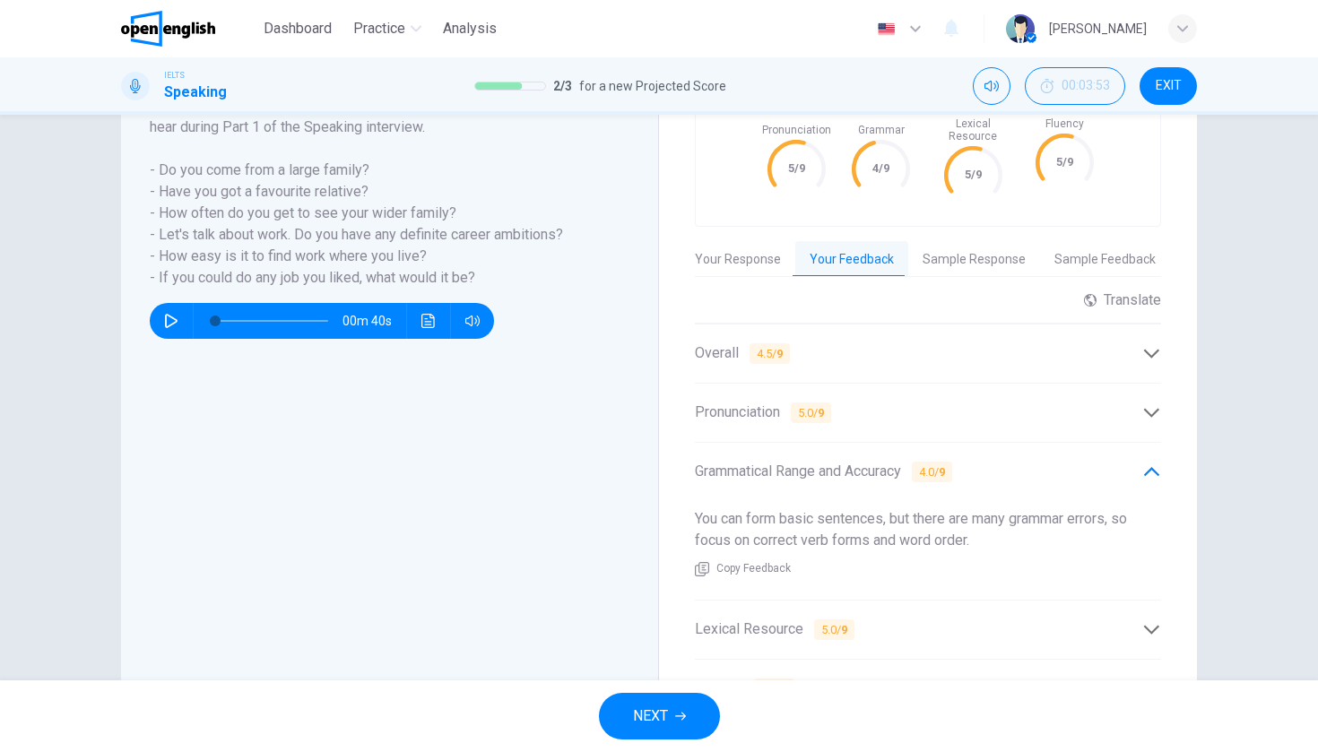
click at [899, 461] on span "Grammatical Range and Accuracy 4.0 / 9" at bounding box center [823, 472] width 257 height 22
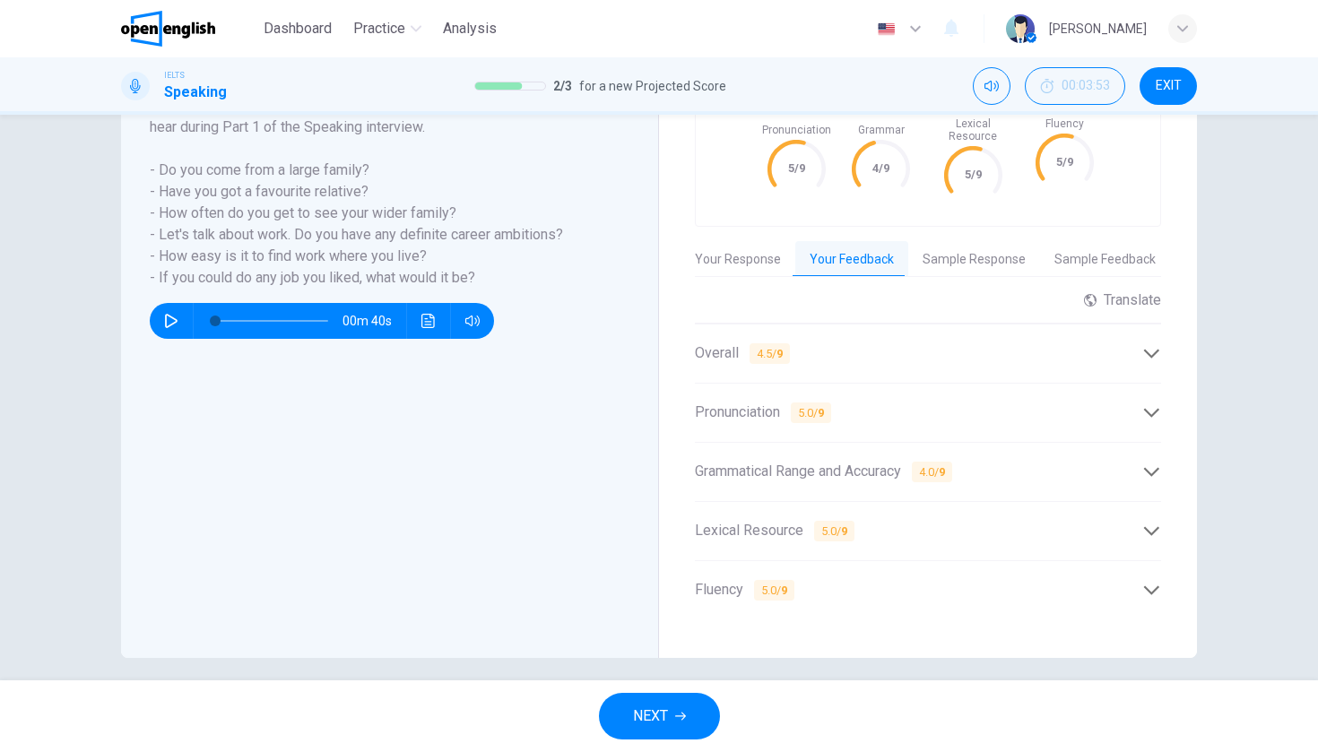
click at [899, 461] on span "Grammatical Range and Accuracy 4.0 / 9" at bounding box center [823, 472] width 257 height 22
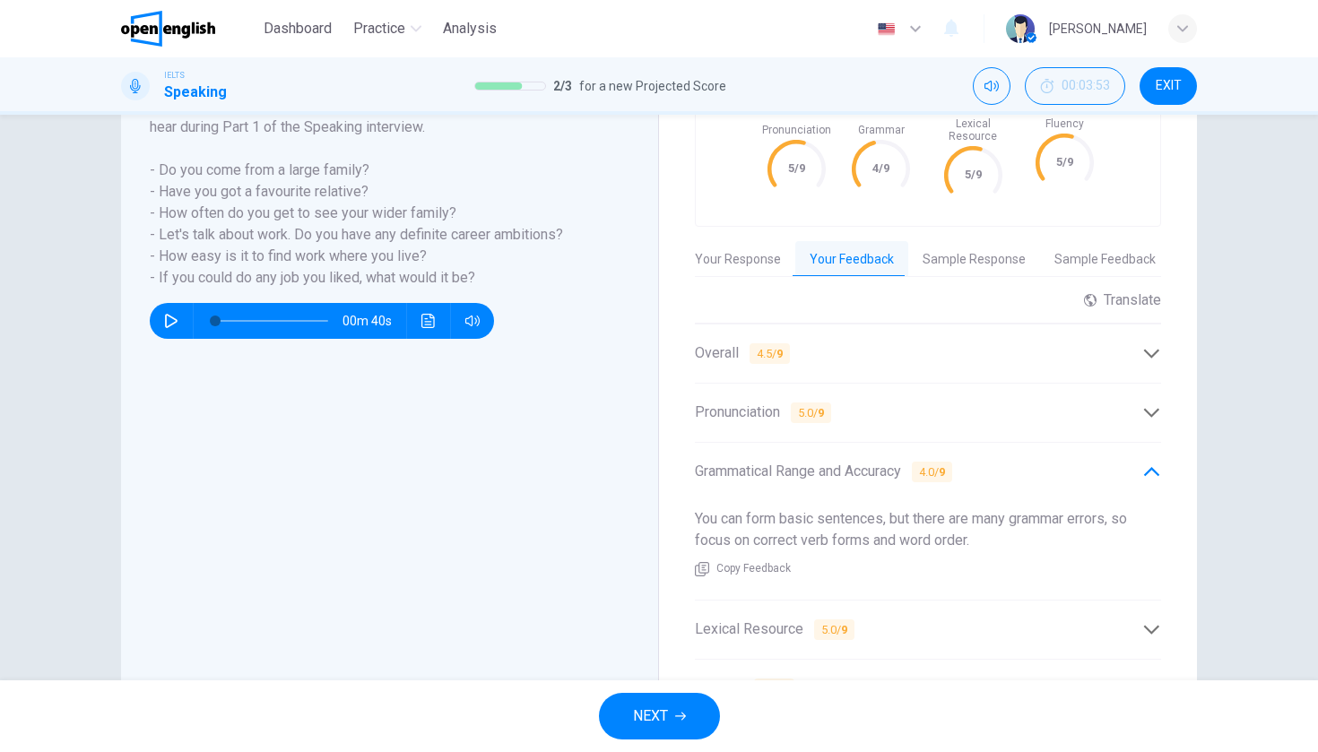
click at [899, 461] on span "Grammatical Range and Accuracy 4.0 / 9" at bounding box center [823, 472] width 257 height 22
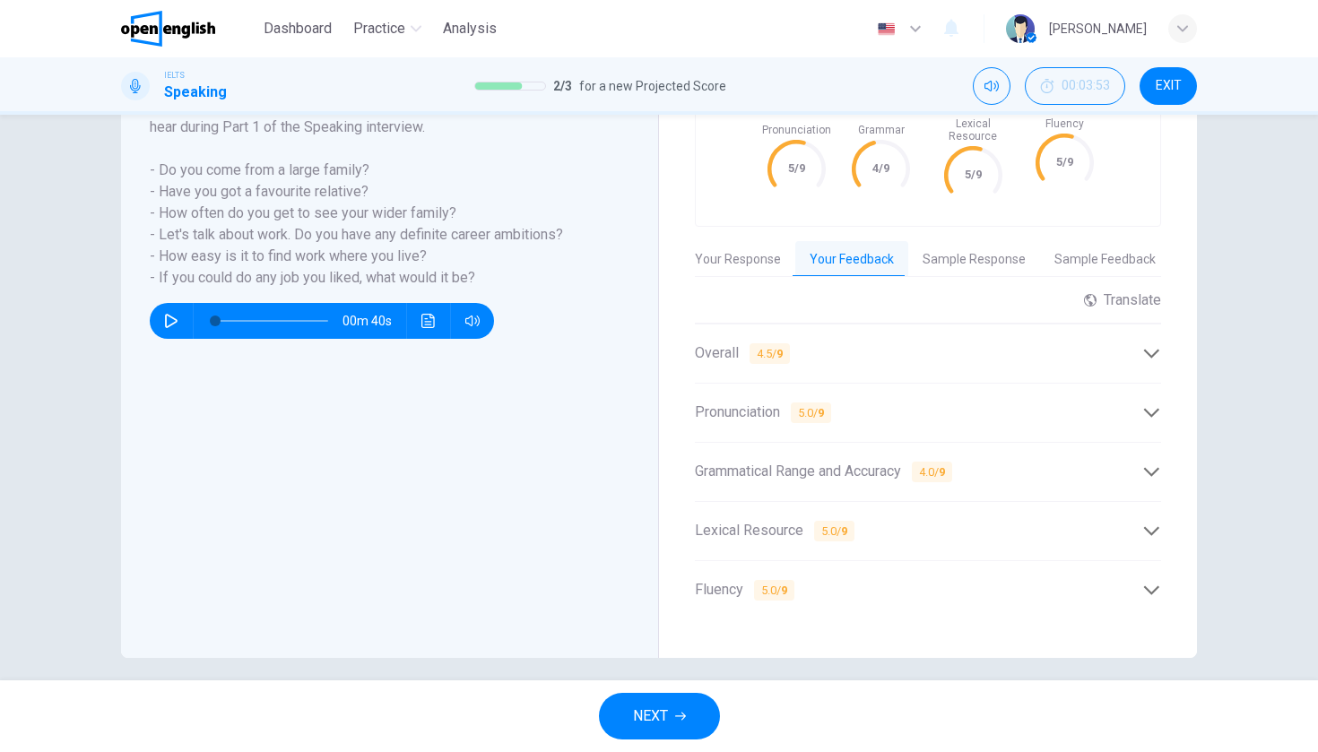
click at [875, 521] on div "Lexical Resource 5.0 / 9" at bounding box center [918, 531] width 447 height 22
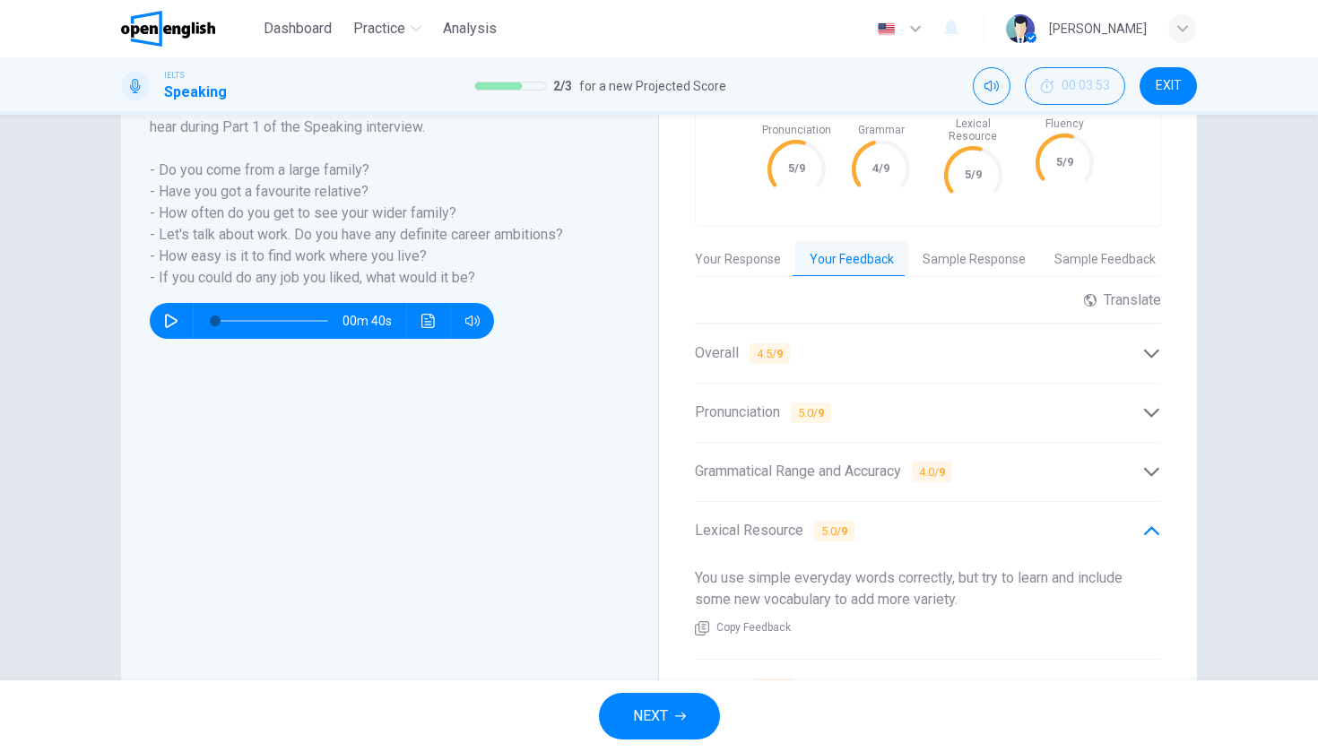
click at [967, 520] on div "Lexical Resource 5.0 / 9" at bounding box center [918, 531] width 447 height 22
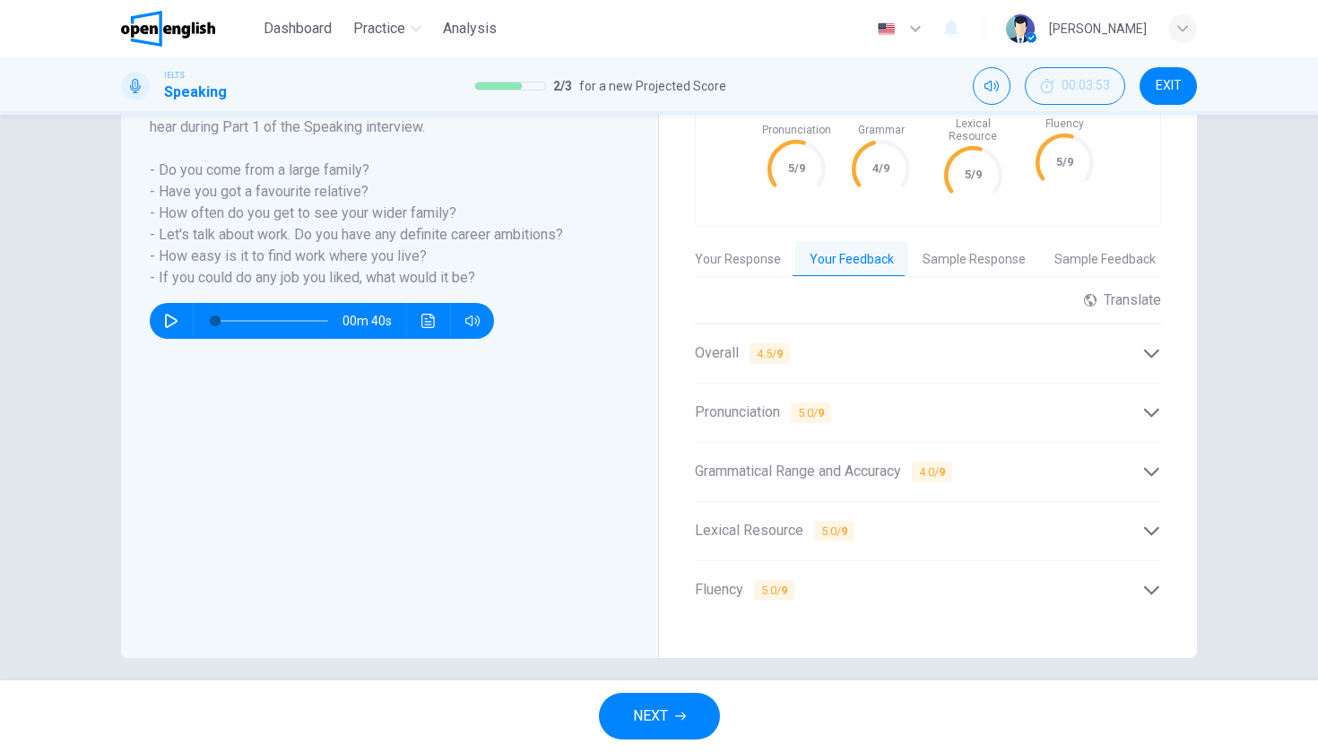
click at [939, 579] on div "Fluency 5.0 / 9" at bounding box center [918, 590] width 447 height 22
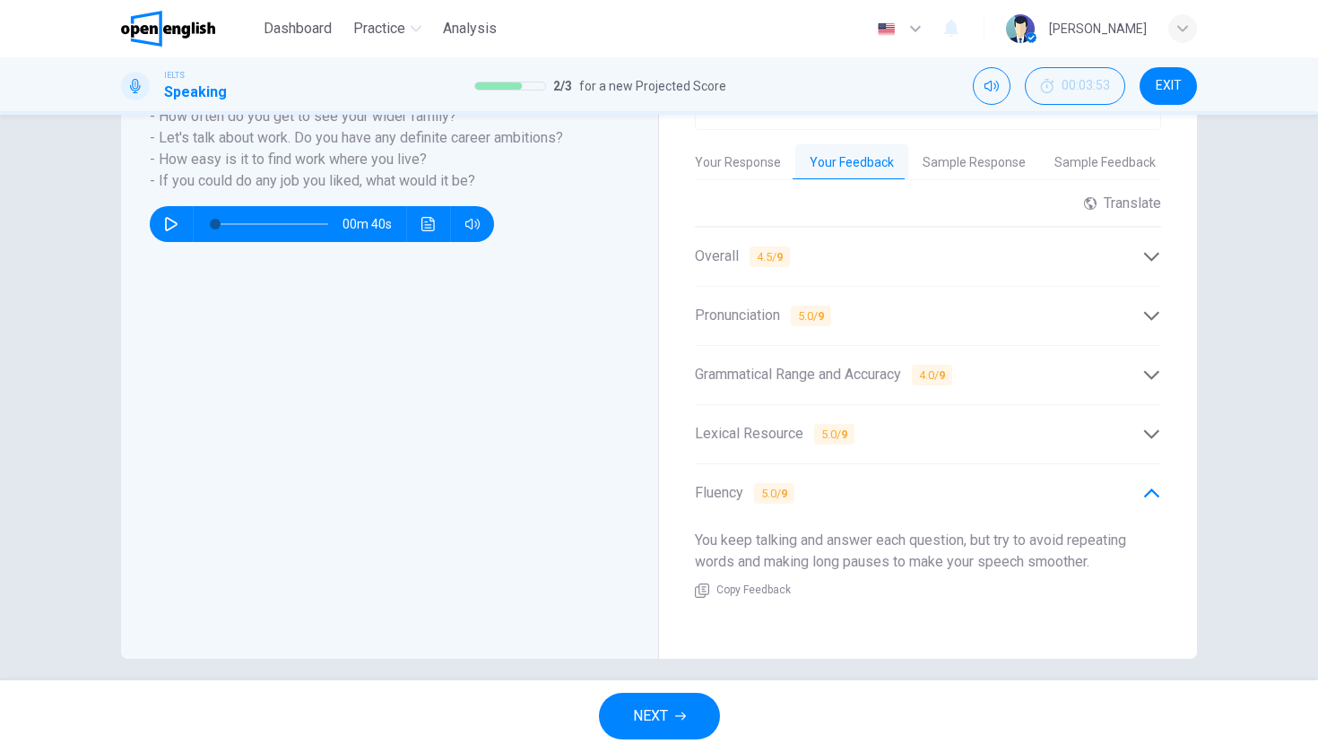
scroll to position [412, 0]
click at [979, 484] on div "Fluency 5.0 / 9" at bounding box center [918, 492] width 447 height 22
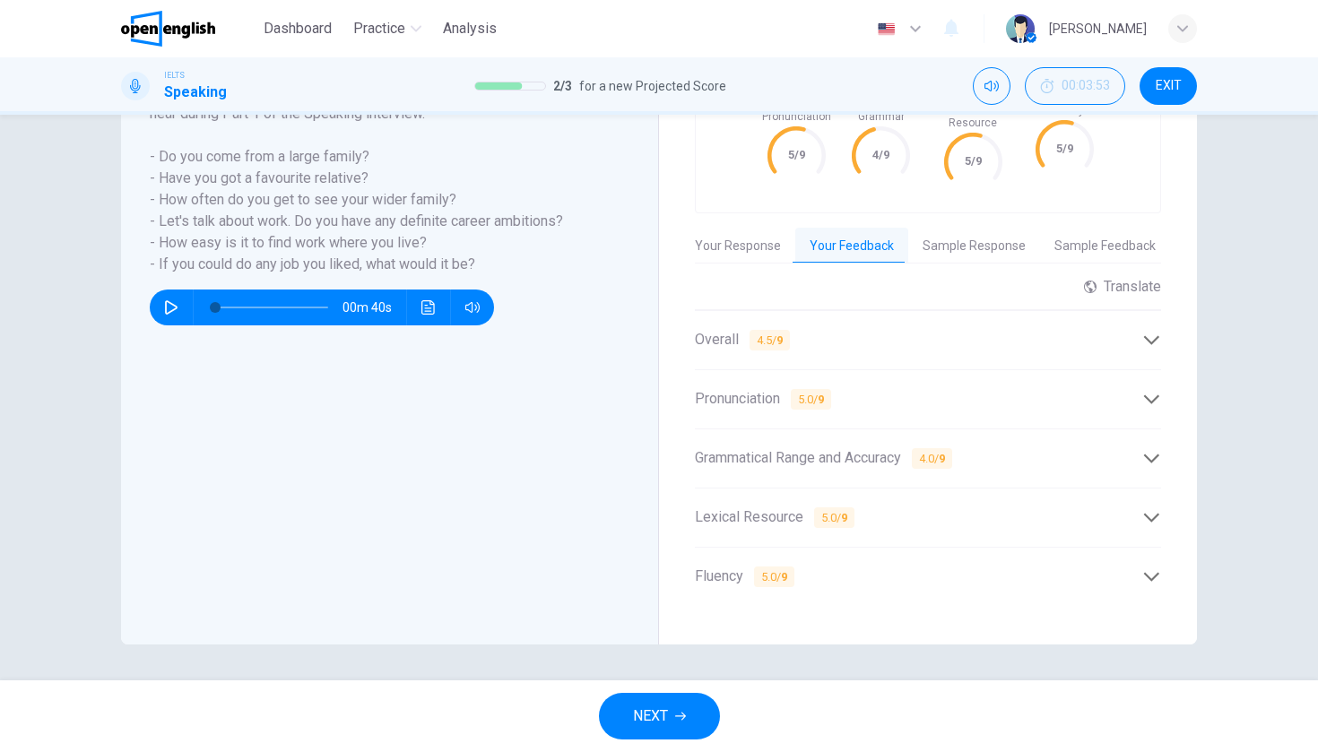
scroll to position [315, 0]
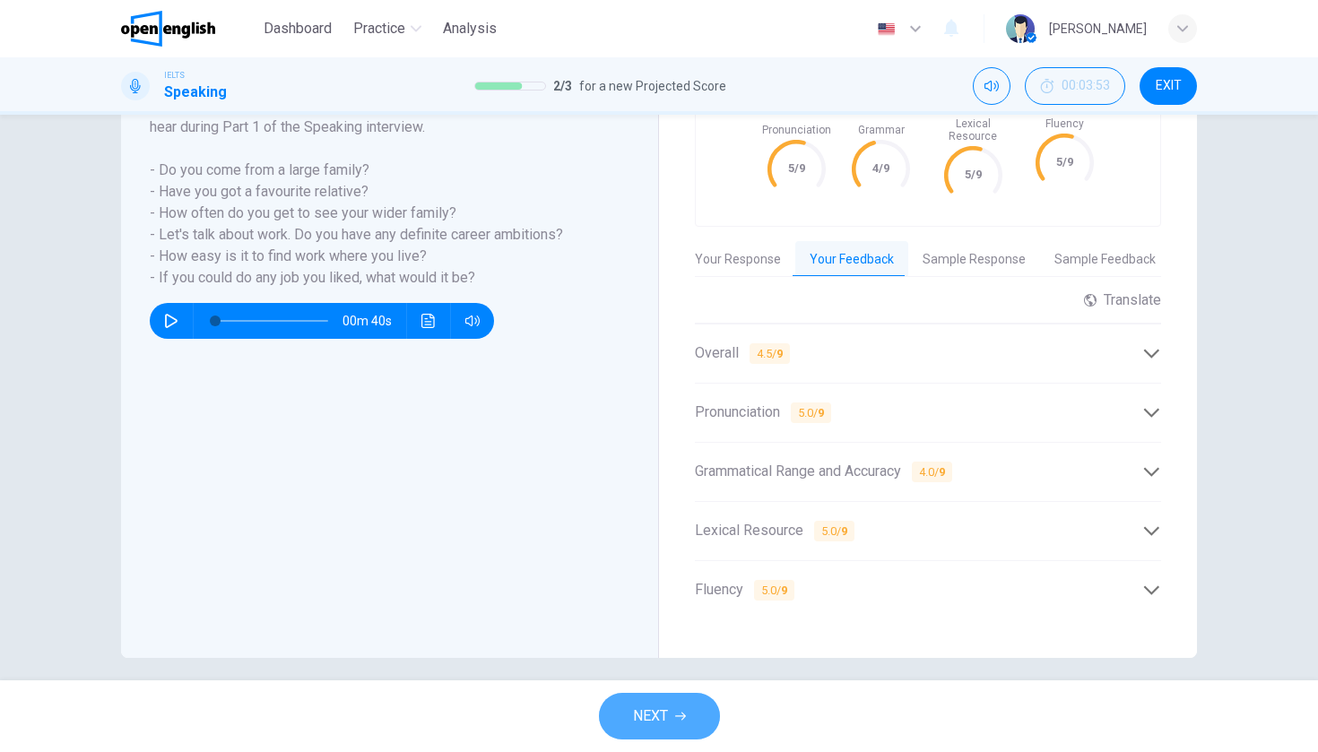
click at [655, 696] on button "NEXT" at bounding box center [659, 716] width 121 height 47
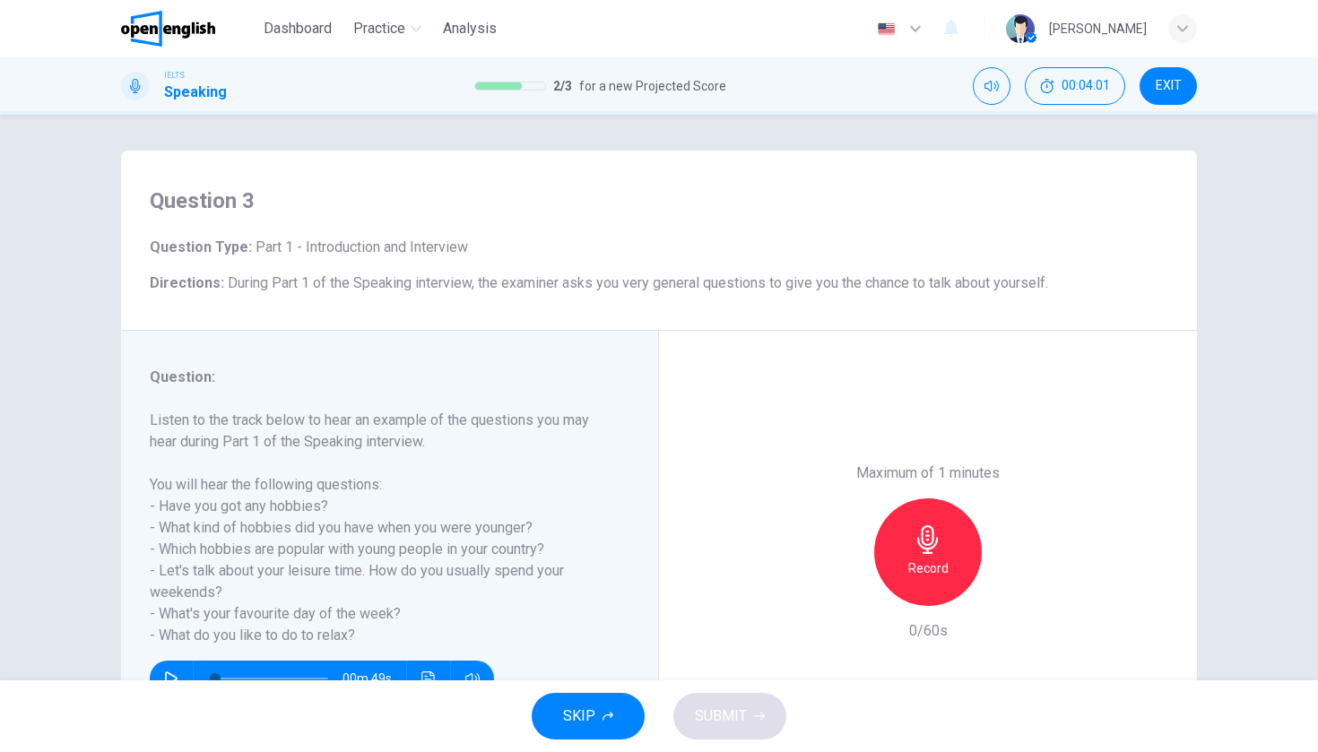
scroll to position [0, 0]
click at [1158, 82] on span "EXIT" at bounding box center [1169, 86] width 26 height 14
